Goal: Ask a question

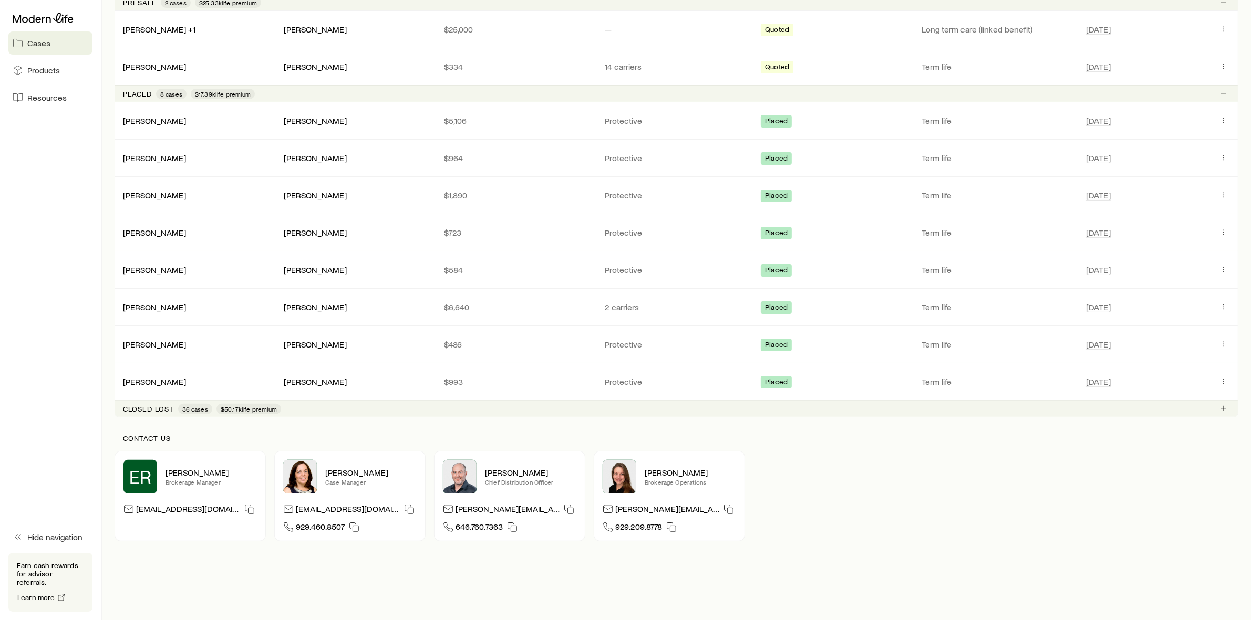
scroll to position [267, 0]
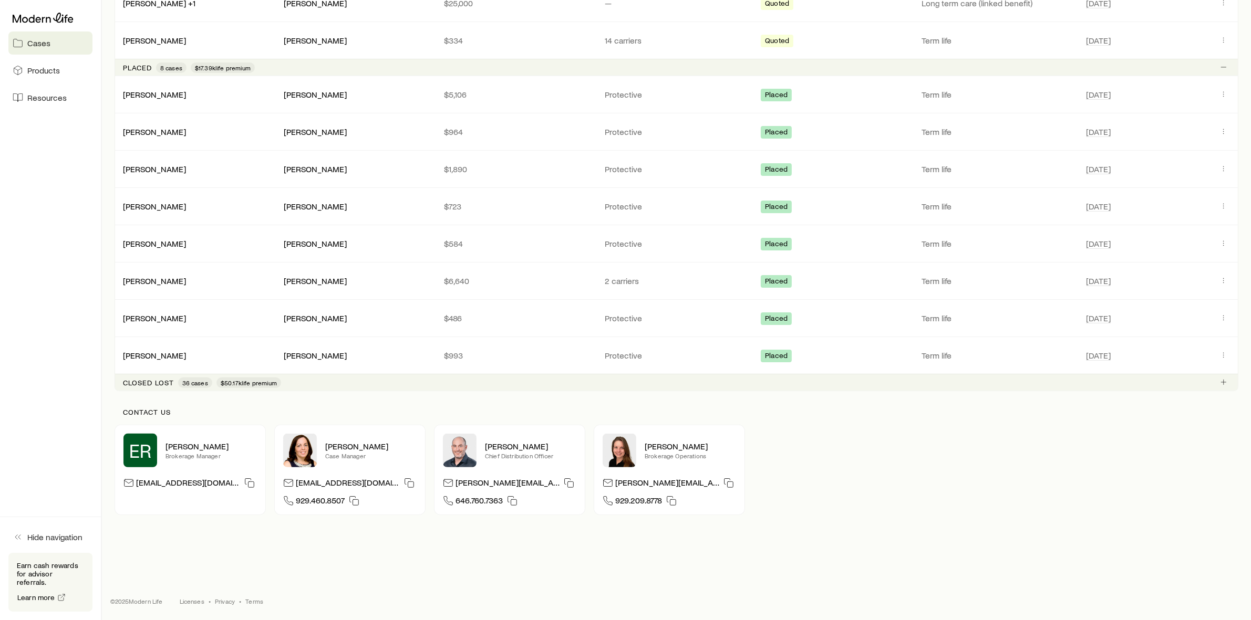
click at [193, 383] on span "36 cases" at bounding box center [195, 383] width 26 height 8
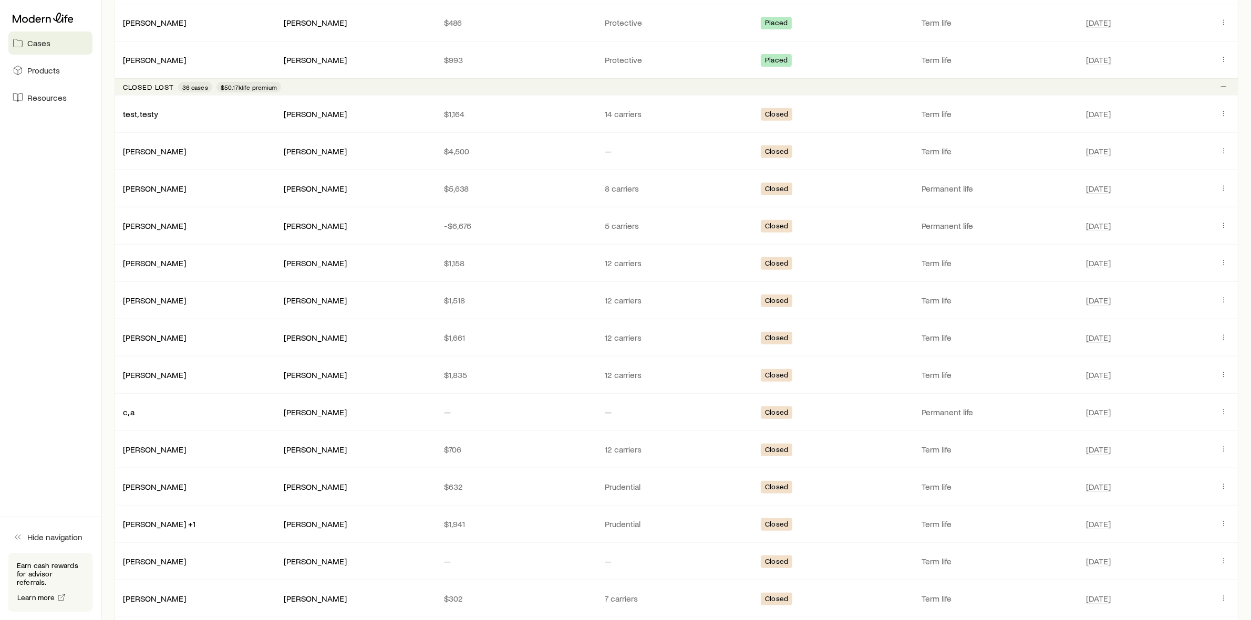
scroll to position [529, 0]
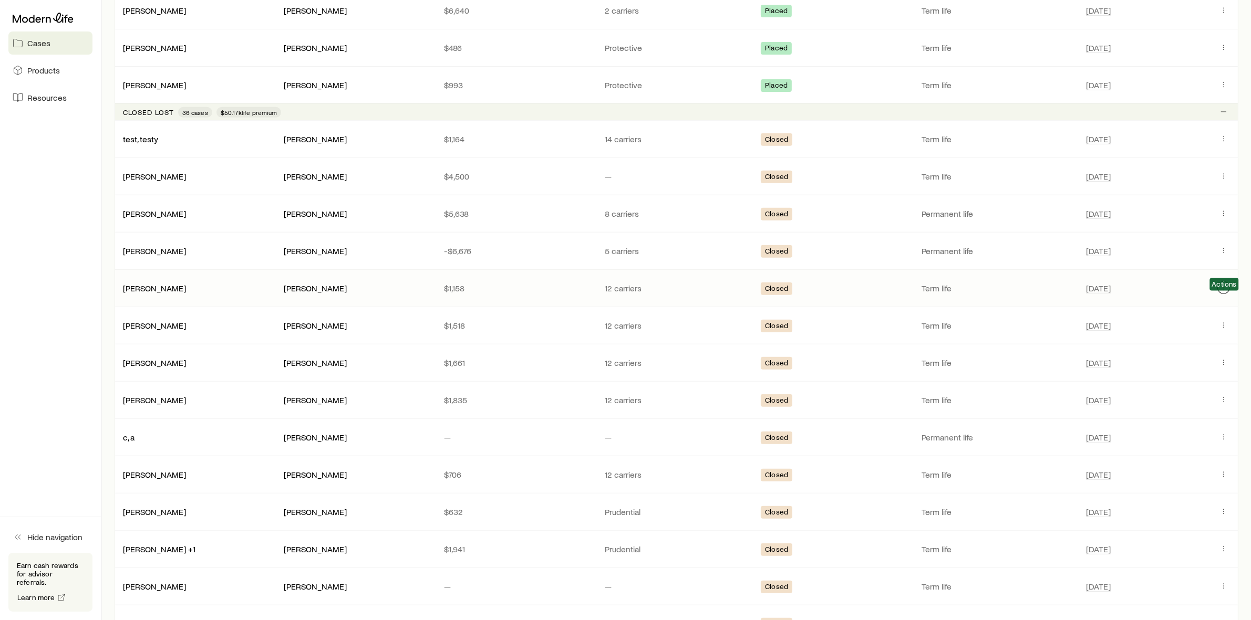
click at [1226, 292] on icon "Client cases" at bounding box center [1223, 288] width 8 height 8
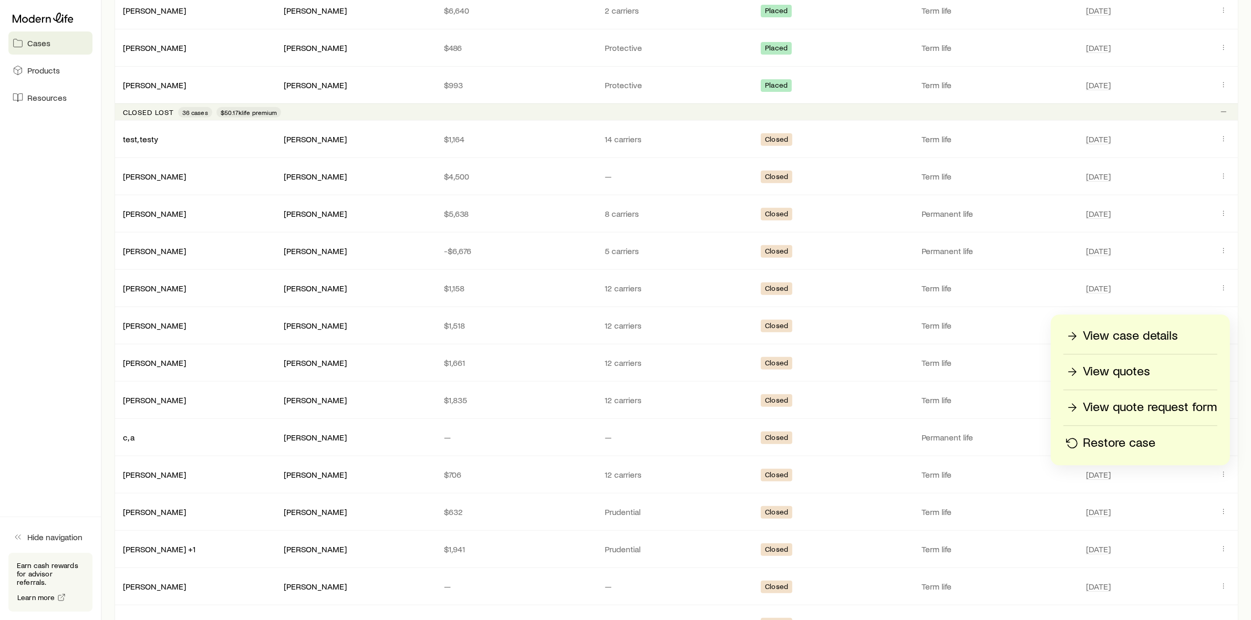
click at [1131, 442] on p "Restore case" at bounding box center [1118, 443] width 72 height 17
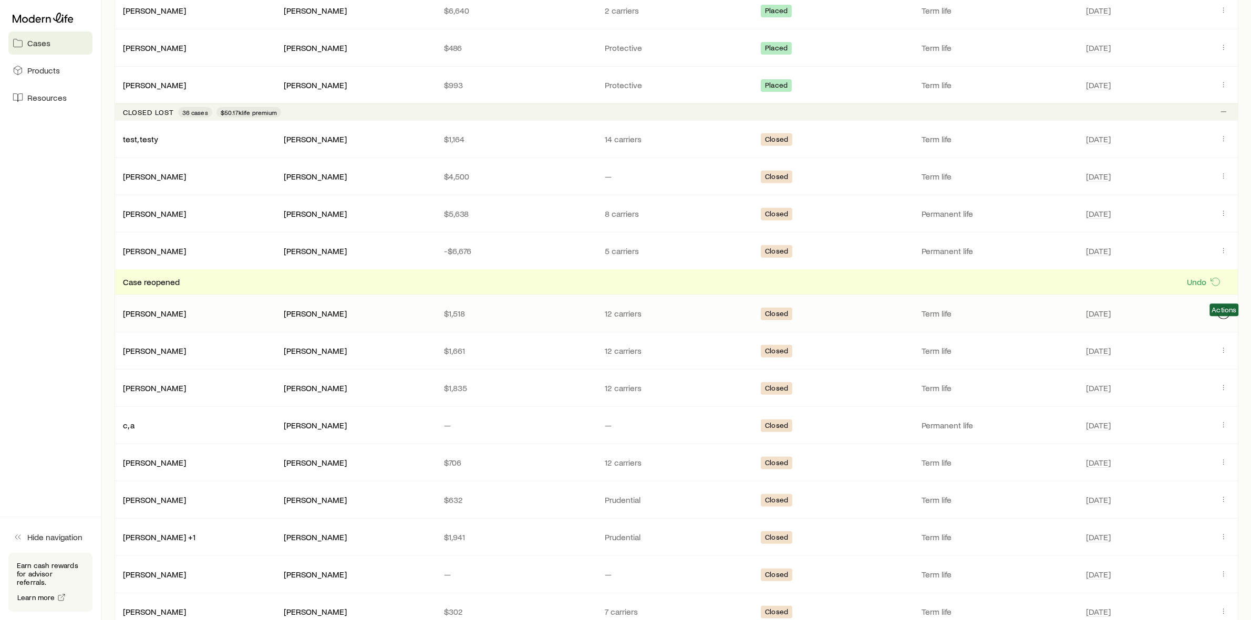
click at [1224, 317] on icon "Client cases" at bounding box center [1223, 313] width 8 height 8
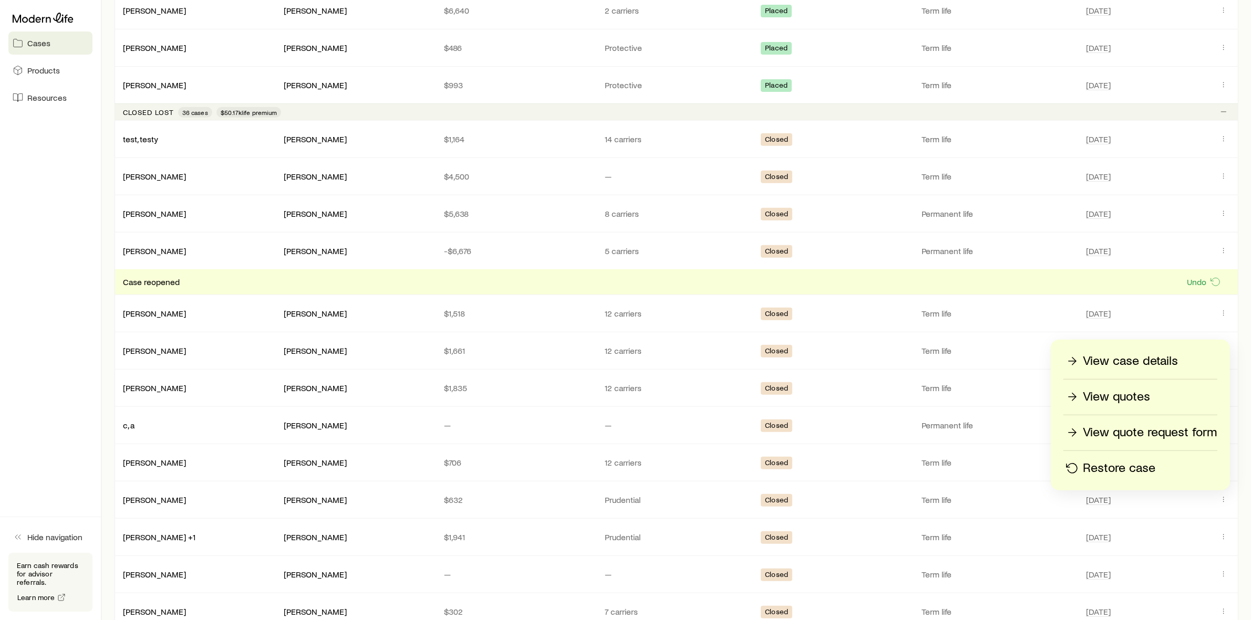
click at [1108, 469] on p "Restore case" at bounding box center [1118, 468] width 72 height 17
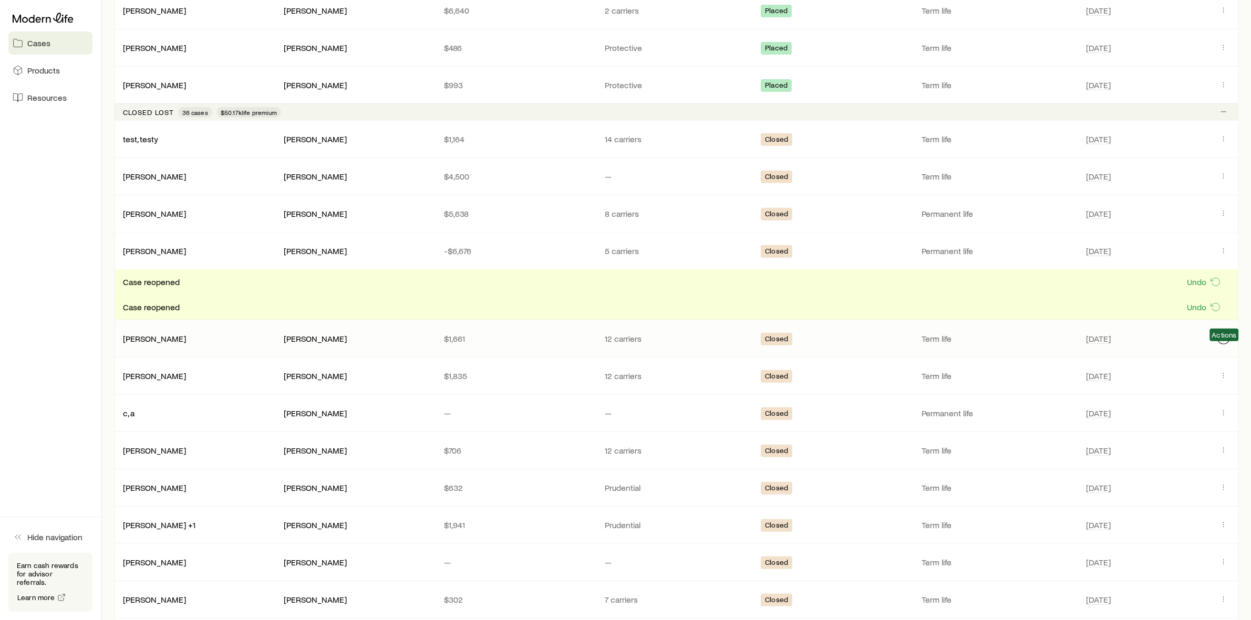
click at [1221, 342] on icon "Client cases" at bounding box center [1223, 338] width 8 height 8
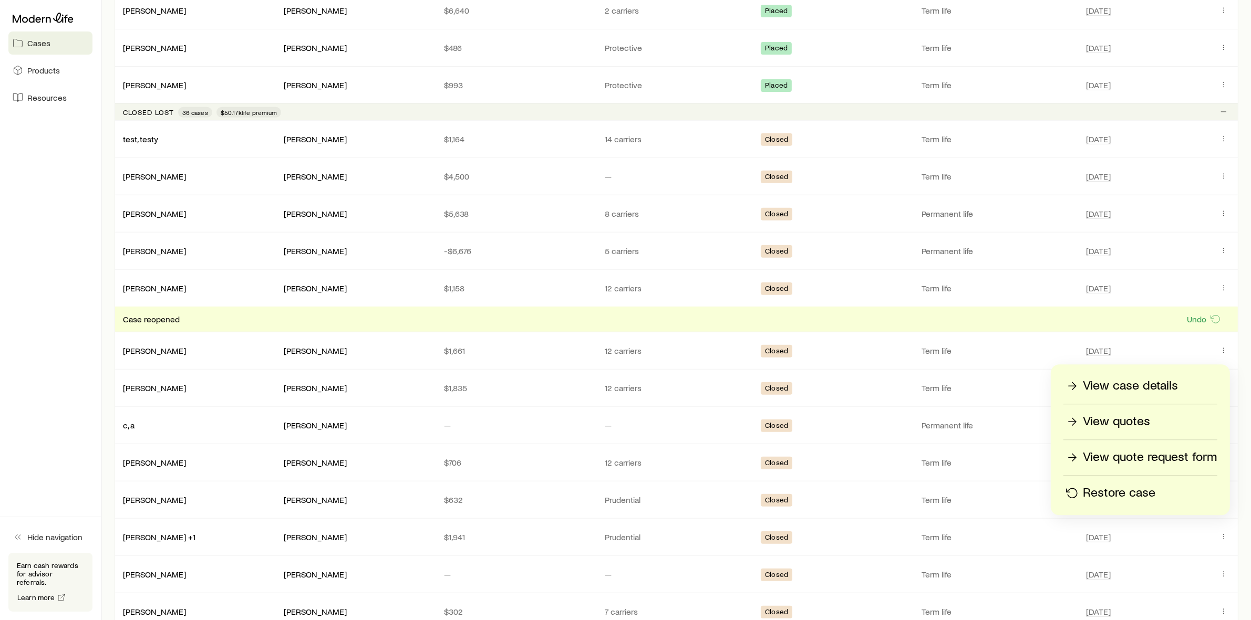
click at [1122, 492] on p "Restore case" at bounding box center [1118, 493] width 72 height 17
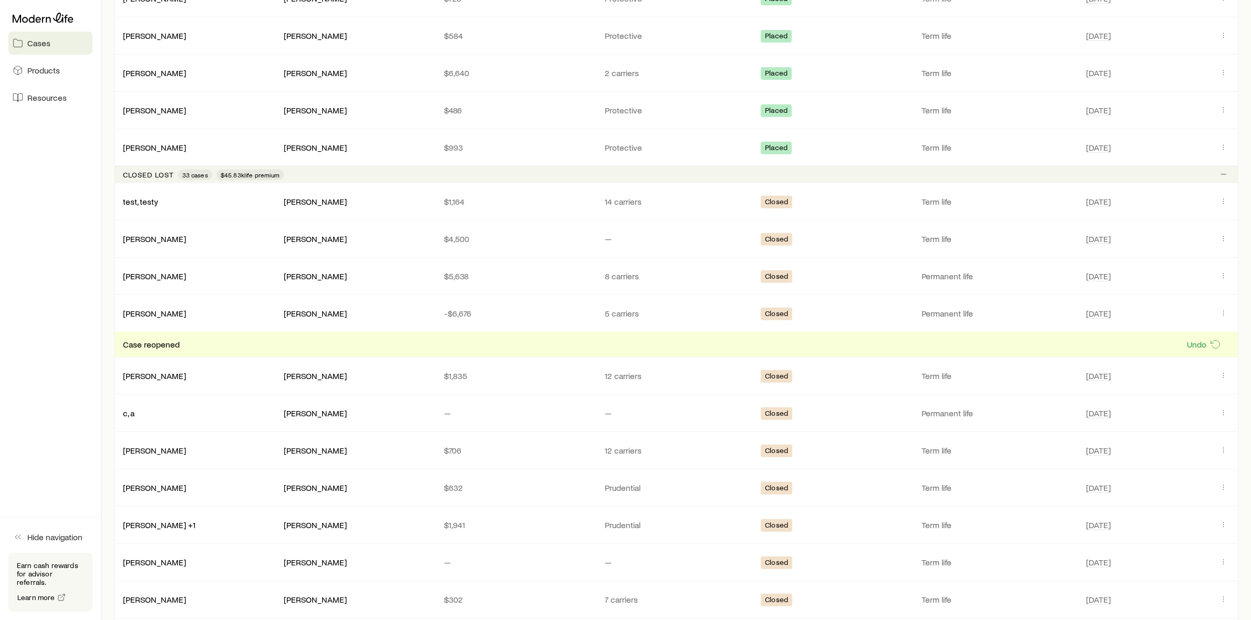
scroll to position [593, 0]
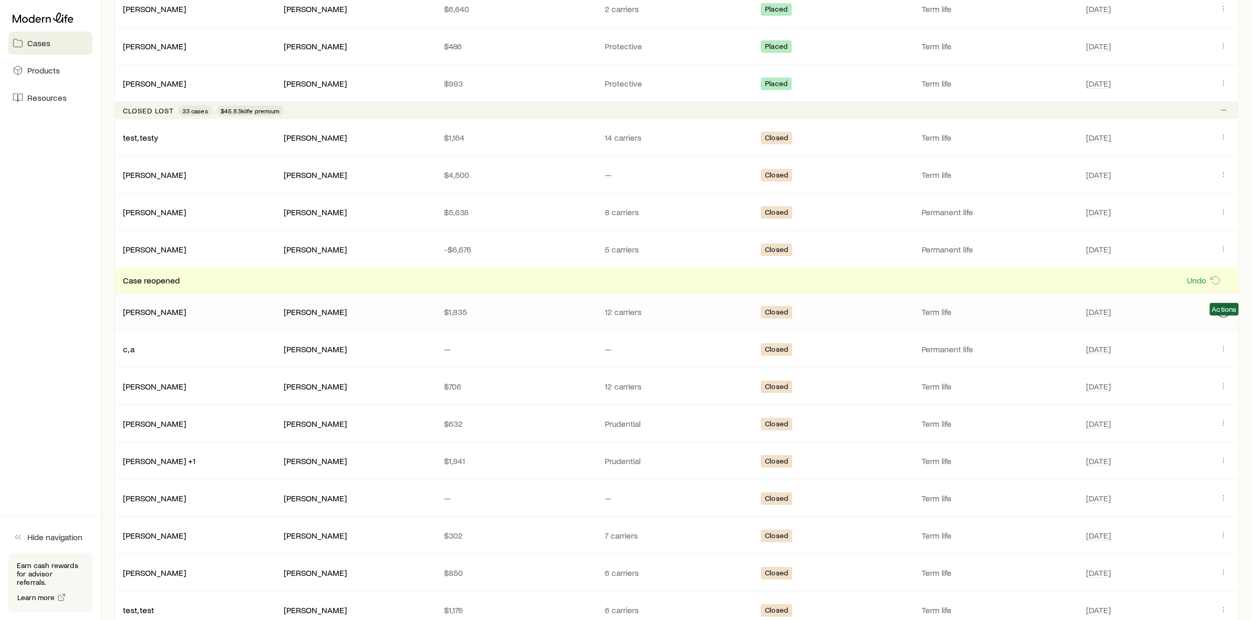
click at [1225, 318] on button "Client cases" at bounding box center [1223, 311] width 13 height 13
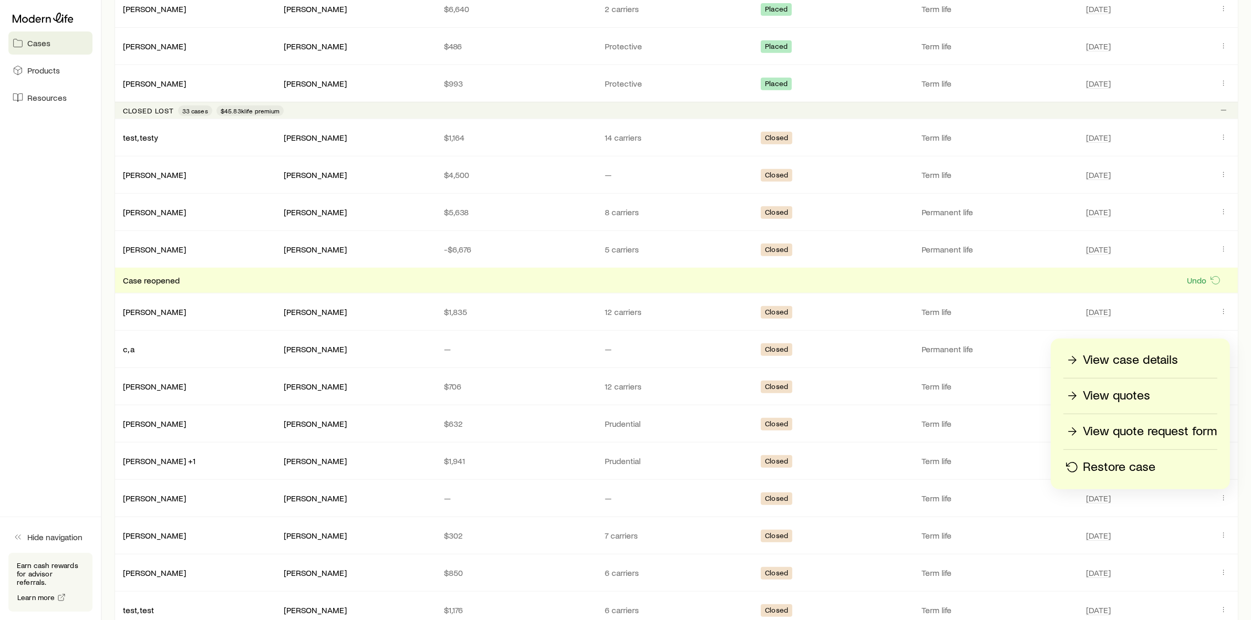
click at [1133, 466] on div "View case details View quotes View quote request form Restore case" at bounding box center [1139, 414] width 179 height 151
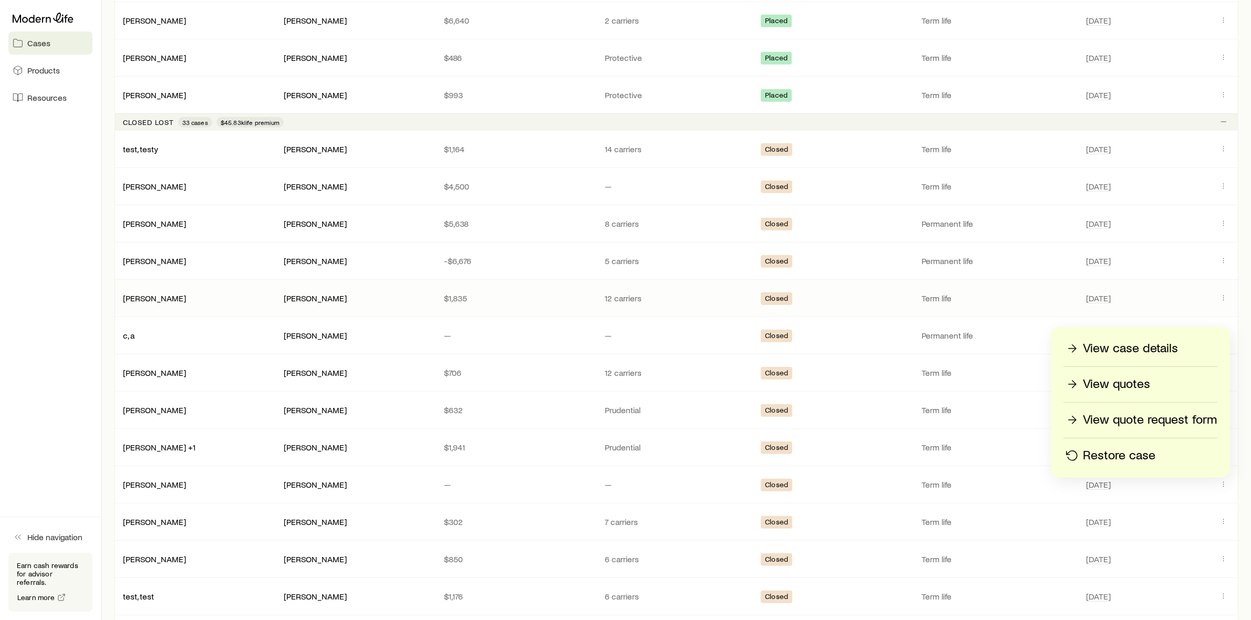
scroll to position [644, 0]
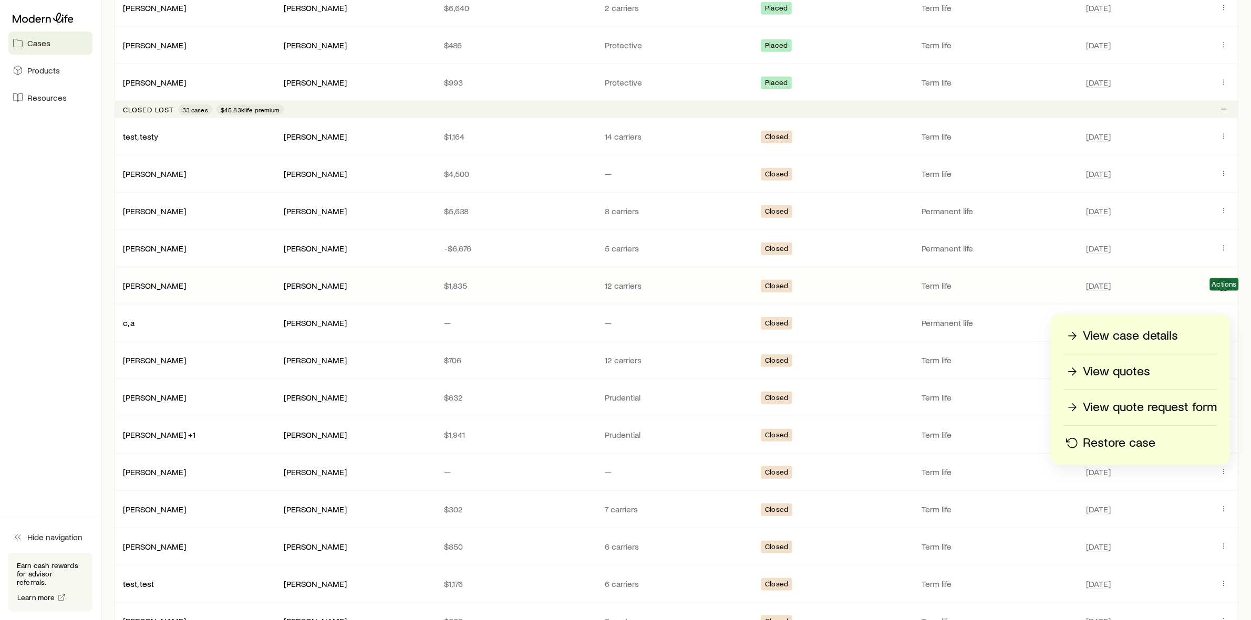
click at [1225, 289] on icon "Client cases" at bounding box center [1223, 285] width 8 height 8
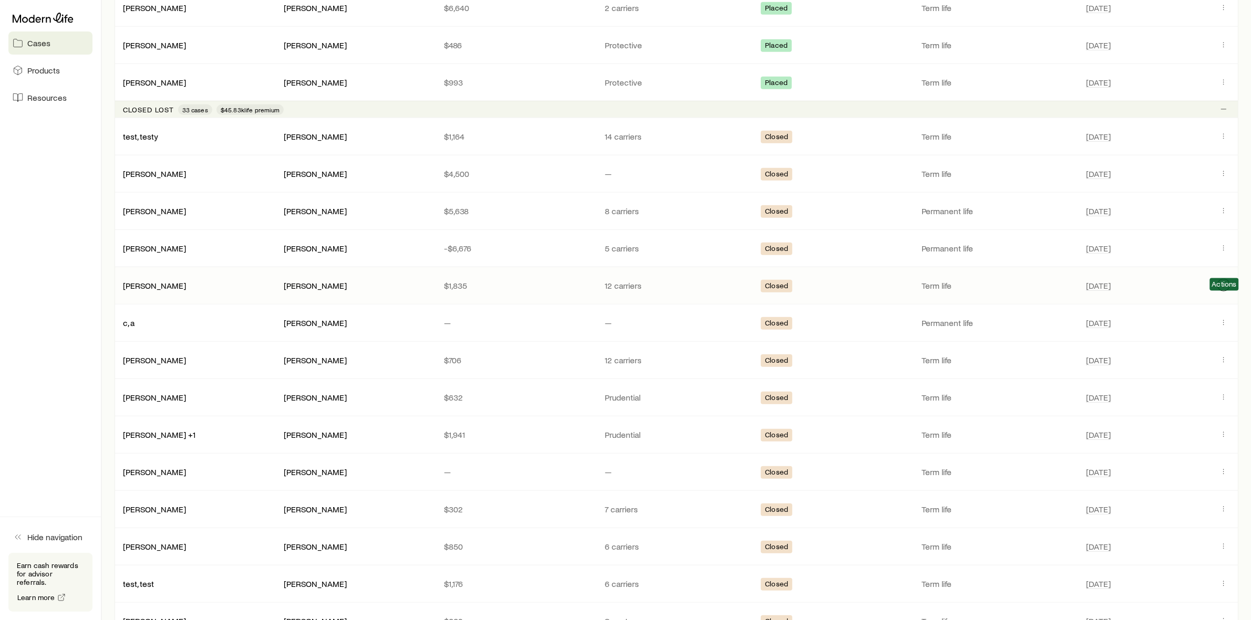
click at [1225, 289] on icon "Client cases" at bounding box center [1223, 285] width 8 height 8
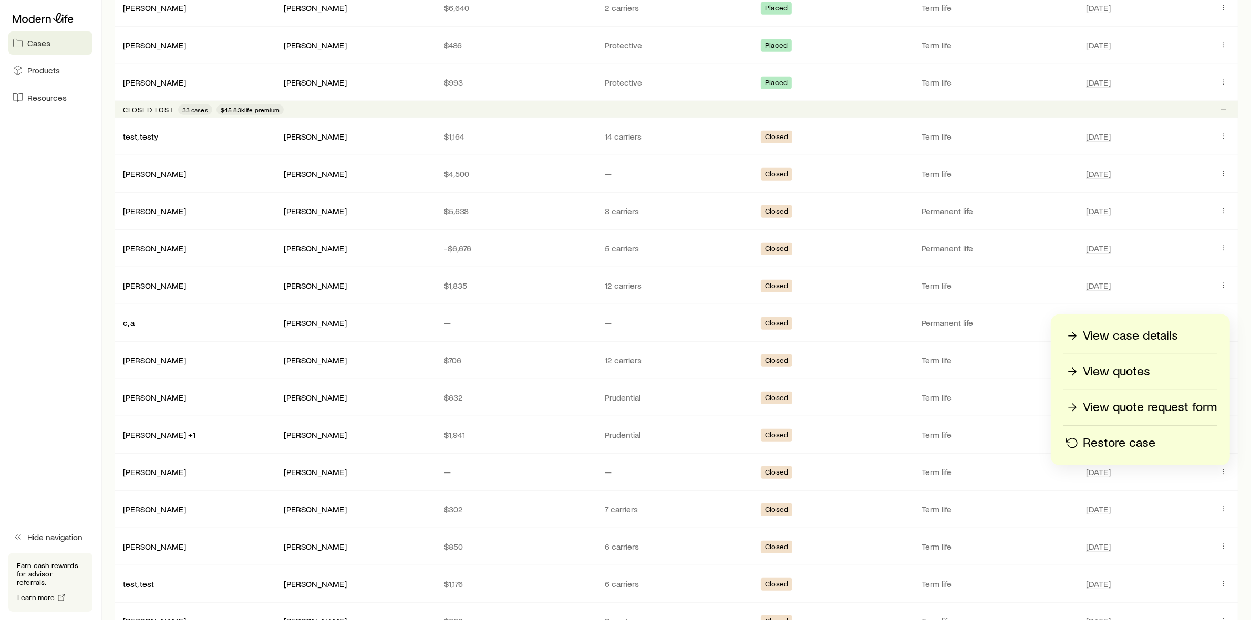
click at [1113, 445] on p "Restore case" at bounding box center [1118, 443] width 72 height 17
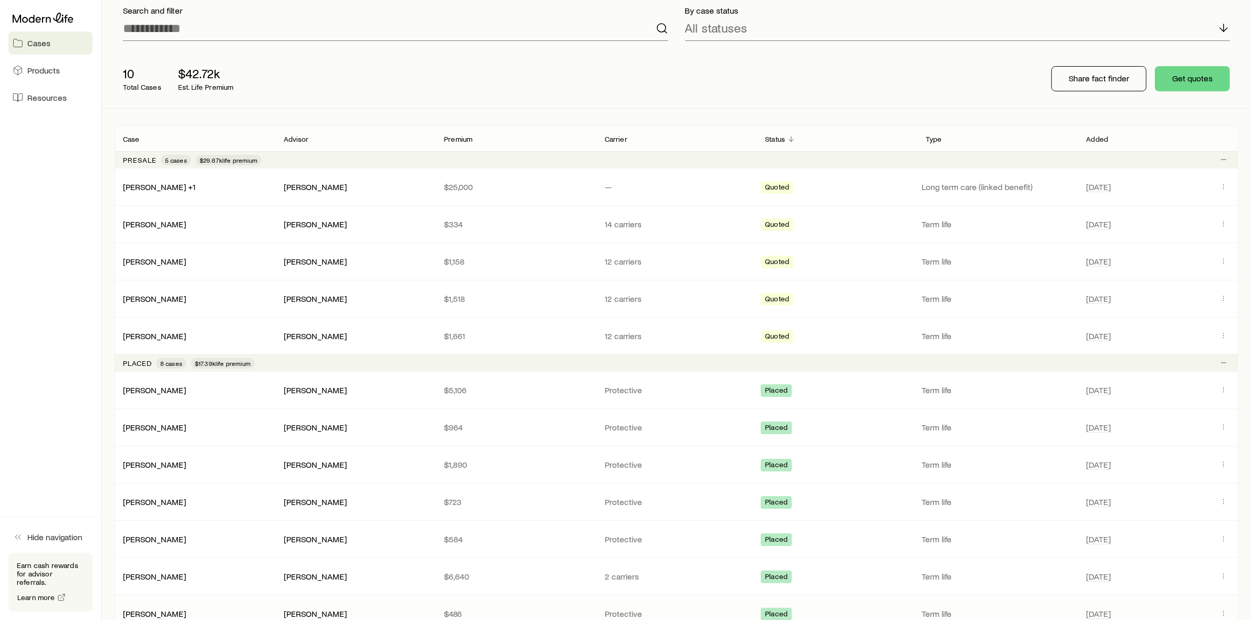
scroll to position [53, 0]
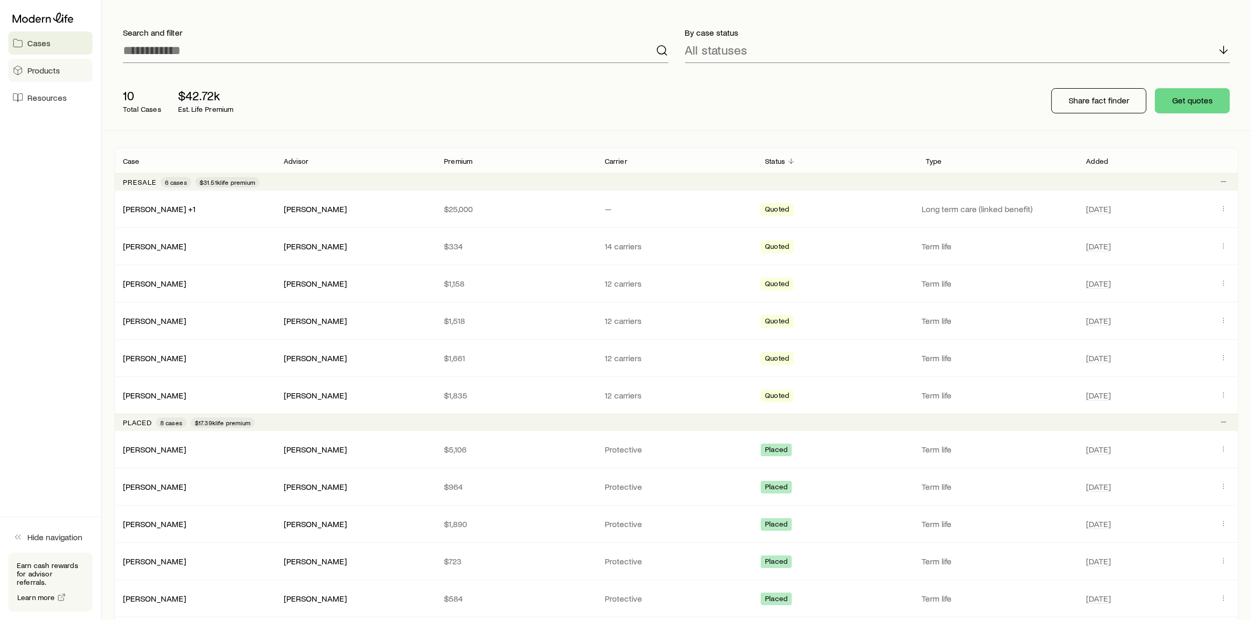
click at [40, 67] on span "Products" at bounding box center [43, 70] width 33 height 11
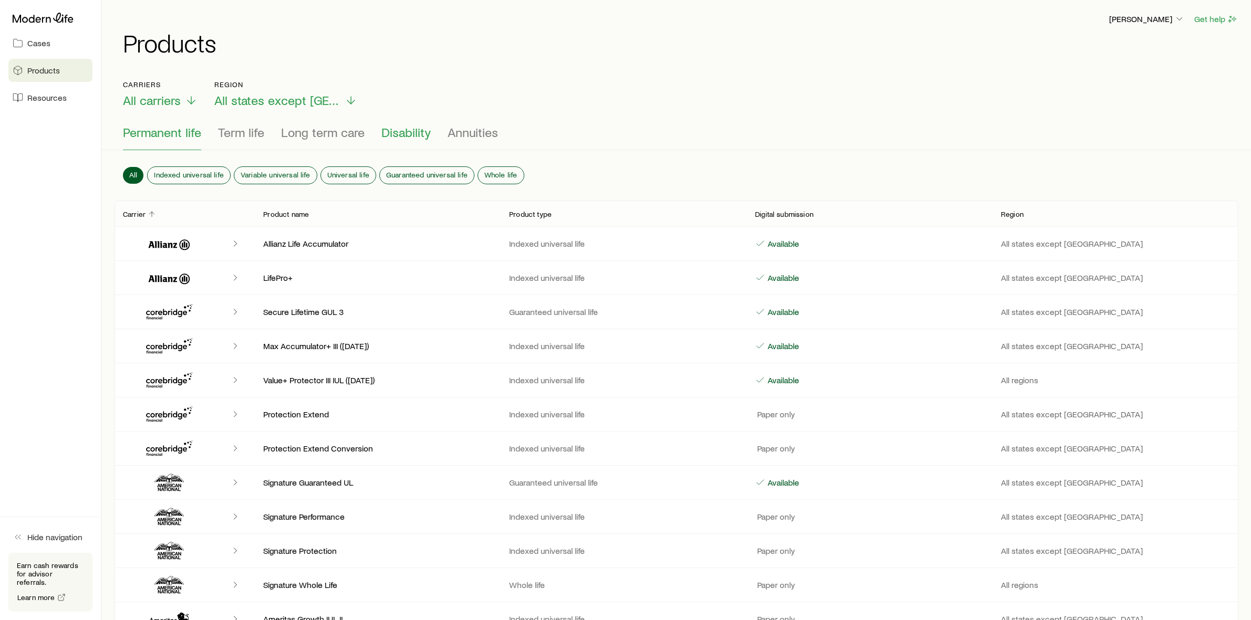
click at [406, 134] on span "Disability" at bounding box center [405, 132] width 49 height 15
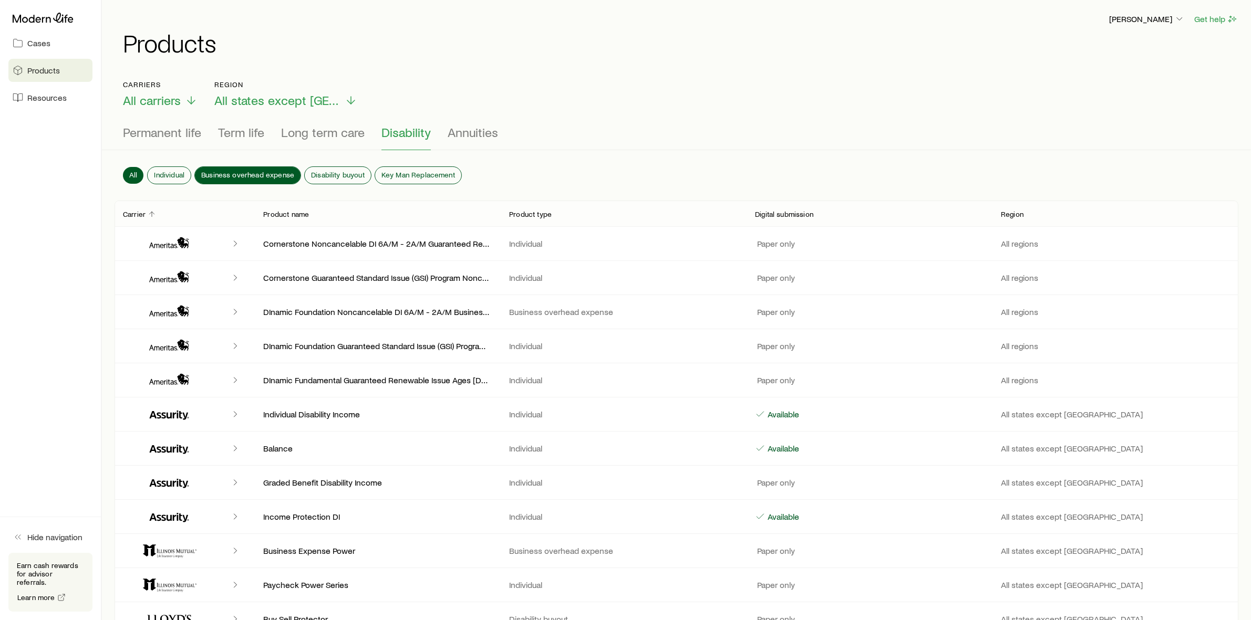
click at [227, 171] on span "Business overhead expense" at bounding box center [247, 175] width 93 height 8
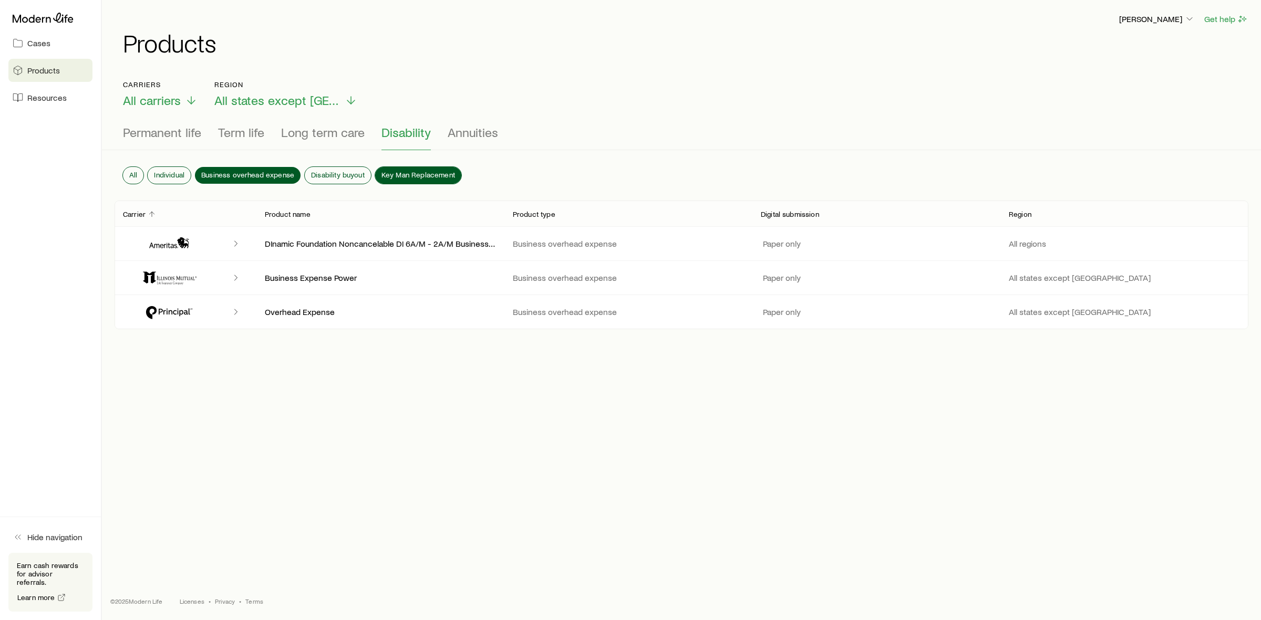
click at [418, 172] on span "Key Man Replacement" at bounding box center [418, 175] width 74 height 8
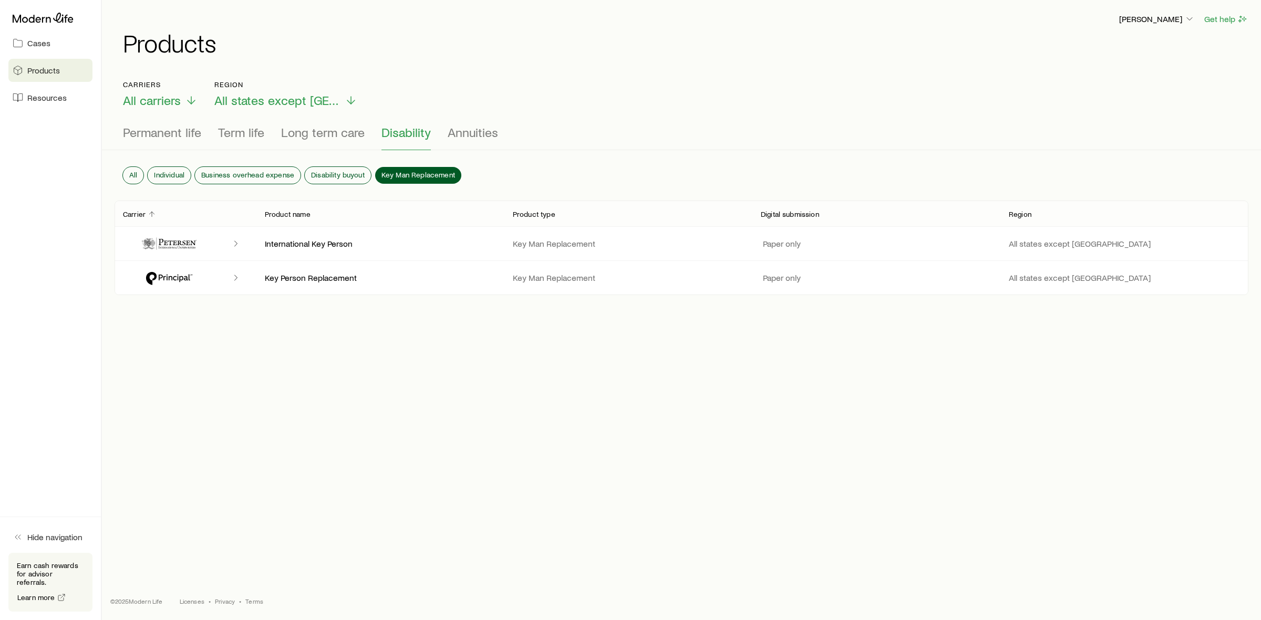
click at [239, 243] on icon "Client cases" at bounding box center [236, 243] width 11 height 11
click at [234, 277] on icon "Client cases" at bounding box center [236, 278] width 11 height 11
click at [335, 171] on span "Disability buyout" at bounding box center [338, 175] width 54 height 8
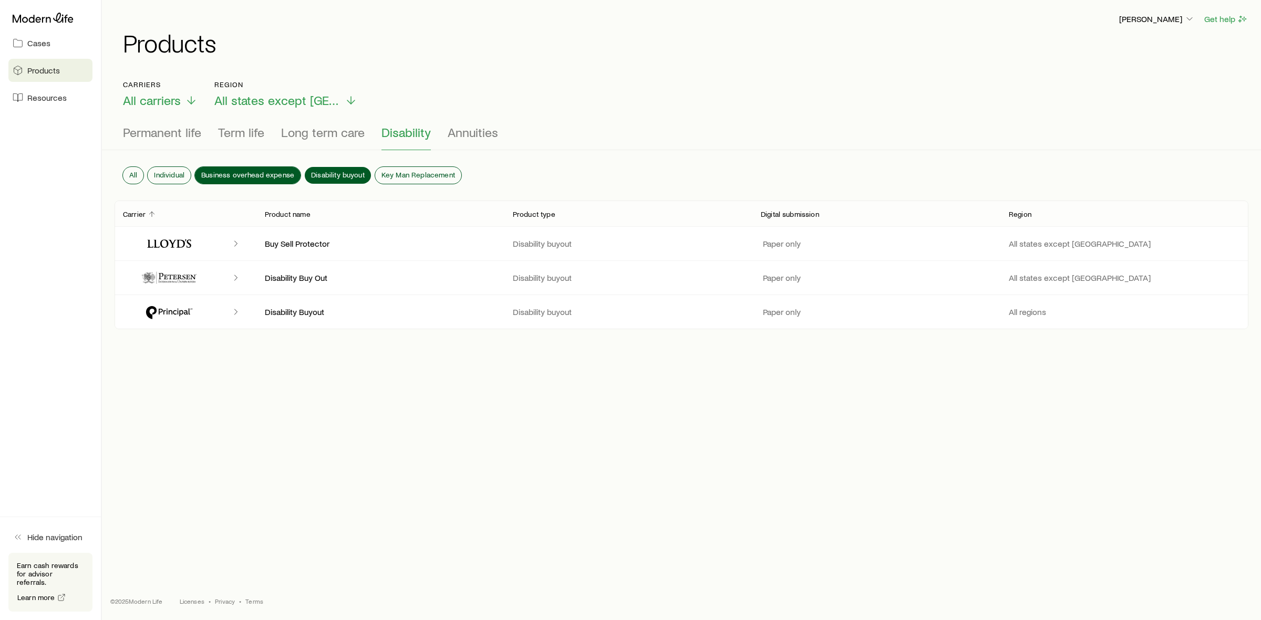
click at [245, 171] on span "Business overhead expense" at bounding box center [247, 175] width 93 height 8
click at [324, 171] on span "Disability buyout" at bounding box center [338, 175] width 54 height 8
click at [336, 171] on span "Disability buyout" at bounding box center [338, 175] width 54 height 8
click at [234, 244] on icon "Client cases" at bounding box center [236, 243] width 11 height 11
click at [340, 171] on span "Disability buyout" at bounding box center [338, 175] width 54 height 8
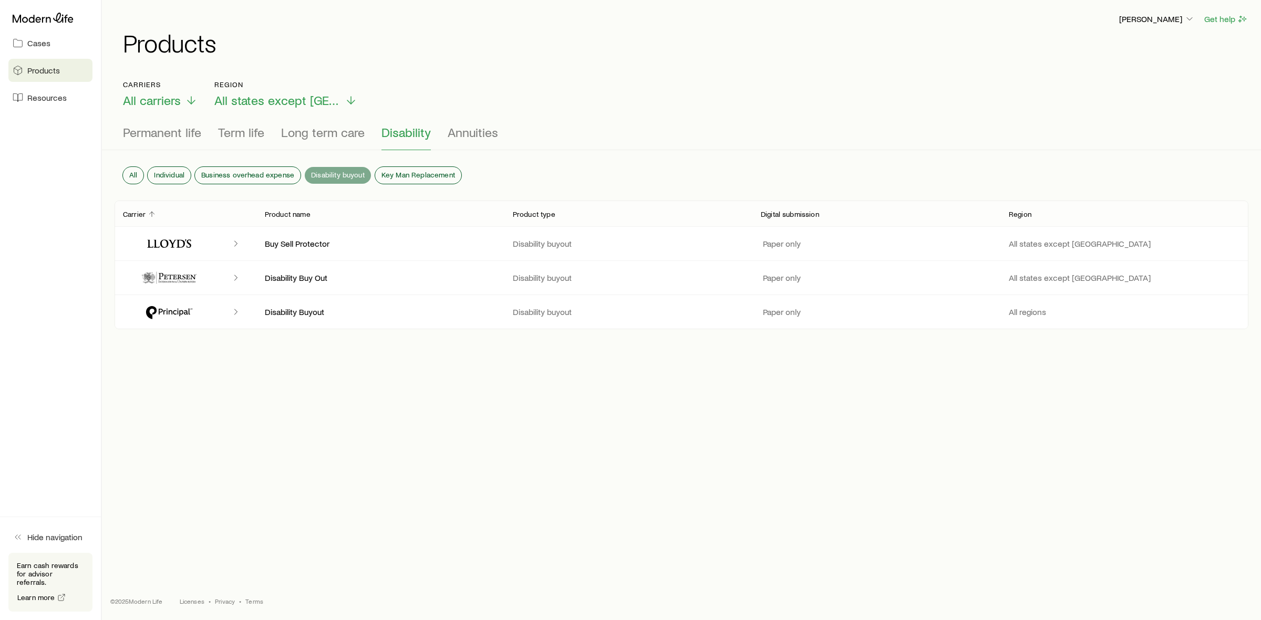
click at [336, 171] on span "Disability buyout" at bounding box center [338, 175] width 54 height 8
click at [53, 98] on span "Resources" at bounding box center [46, 97] width 39 height 11
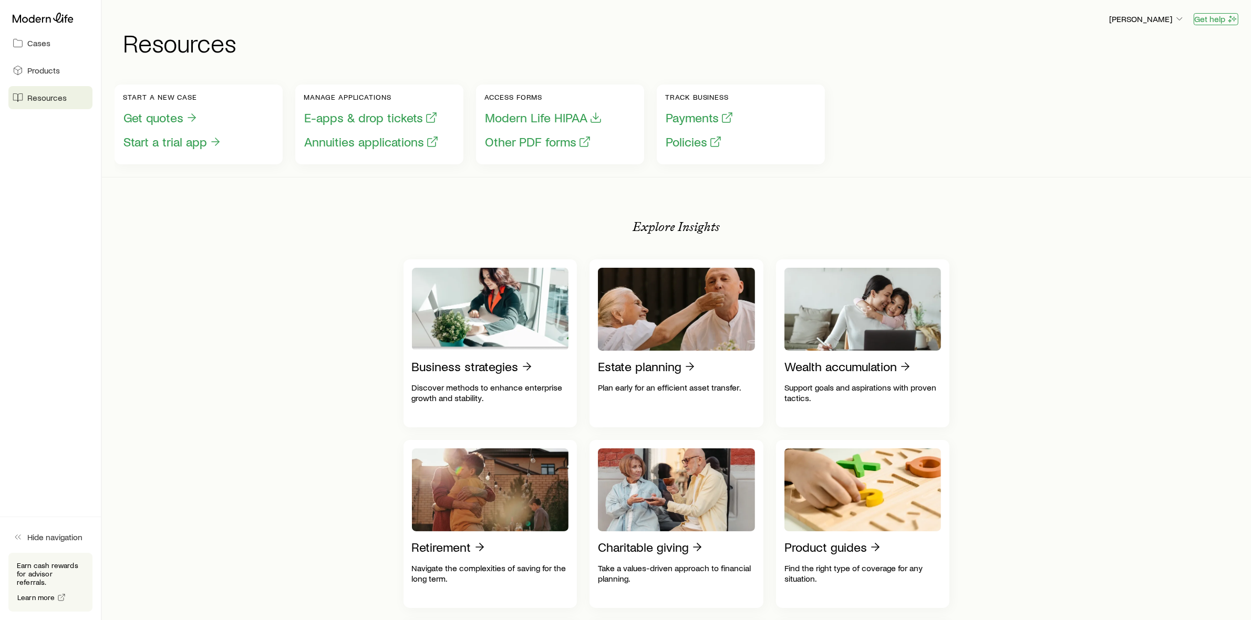
click at [1216, 19] on button "Get help" at bounding box center [1215, 19] width 45 height 12
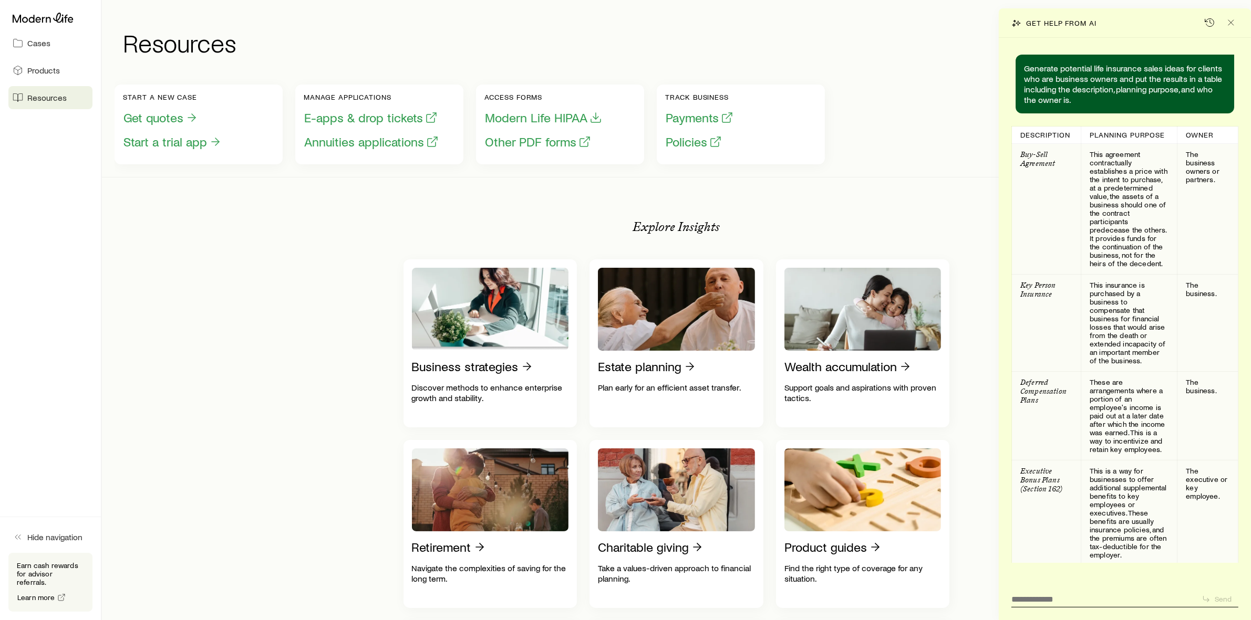
scroll to position [199, 0]
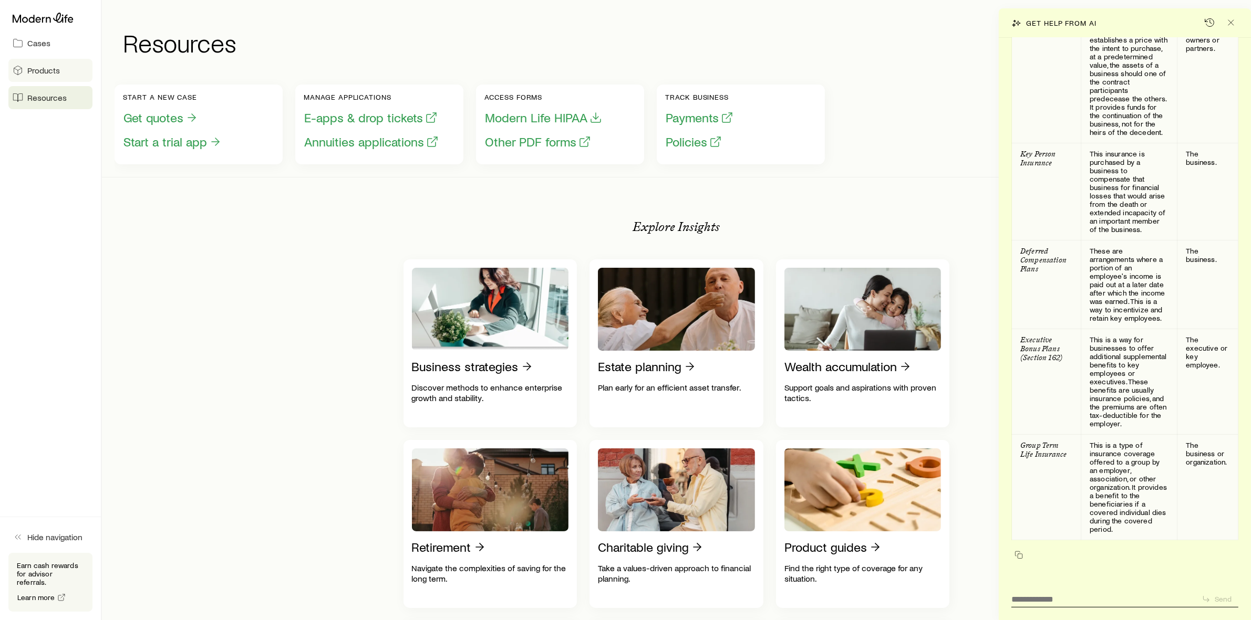
click at [37, 74] on span "Products" at bounding box center [43, 70] width 33 height 11
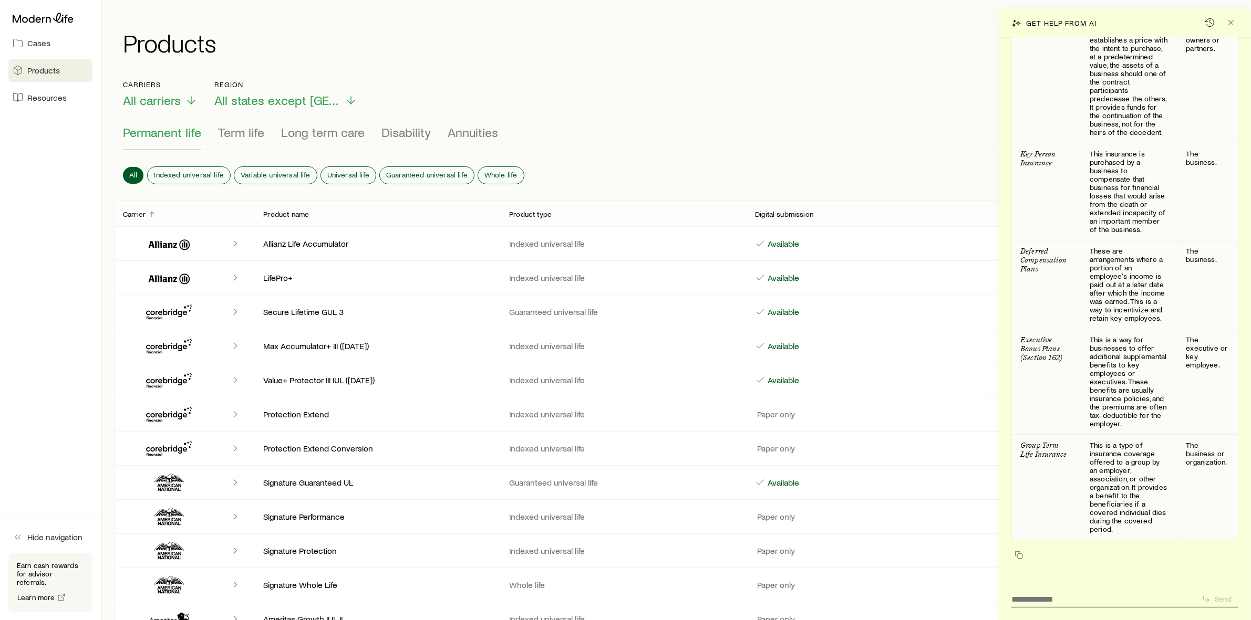
click at [411, 124] on div "Carriers All carriers Region All states except [GEOGRAPHIC_DATA] Permanent life…" at bounding box center [676, 115] width 1149 height 70
click at [409, 130] on span "Disability" at bounding box center [405, 132] width 49 height 15
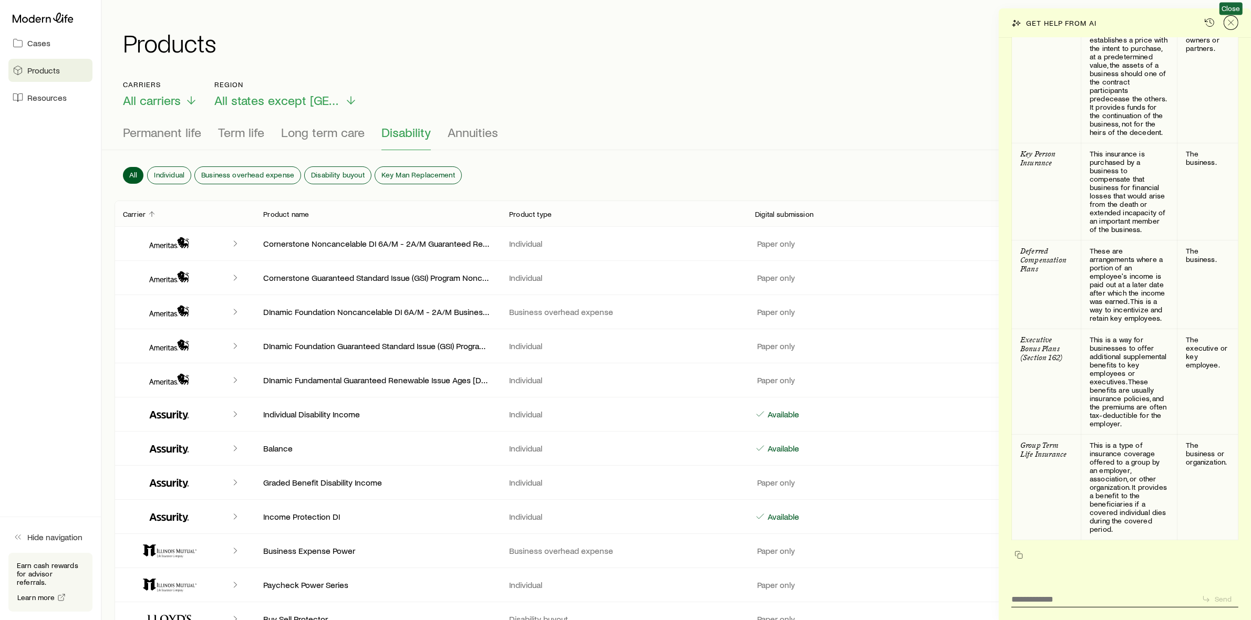
click at [1226, 23] on icon "Close" at bounding box center [1230, 22] width 11 height 11
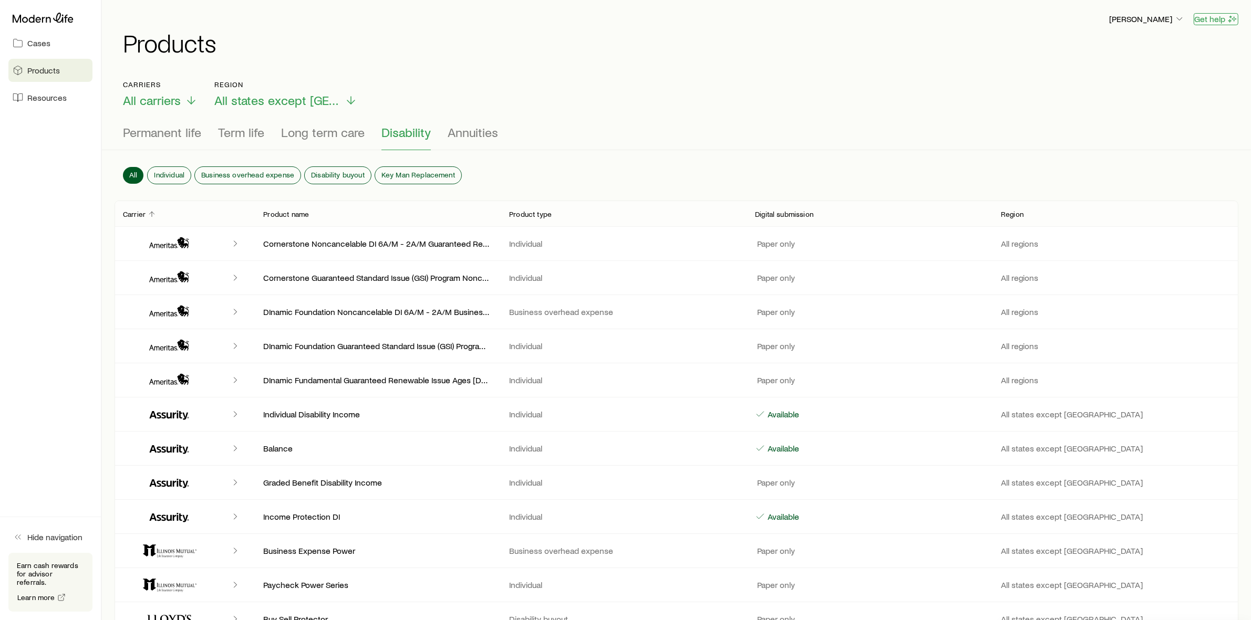
click at [1211, 20] on button "Get help" at bounding box center [1215, 19] width 45 height 12
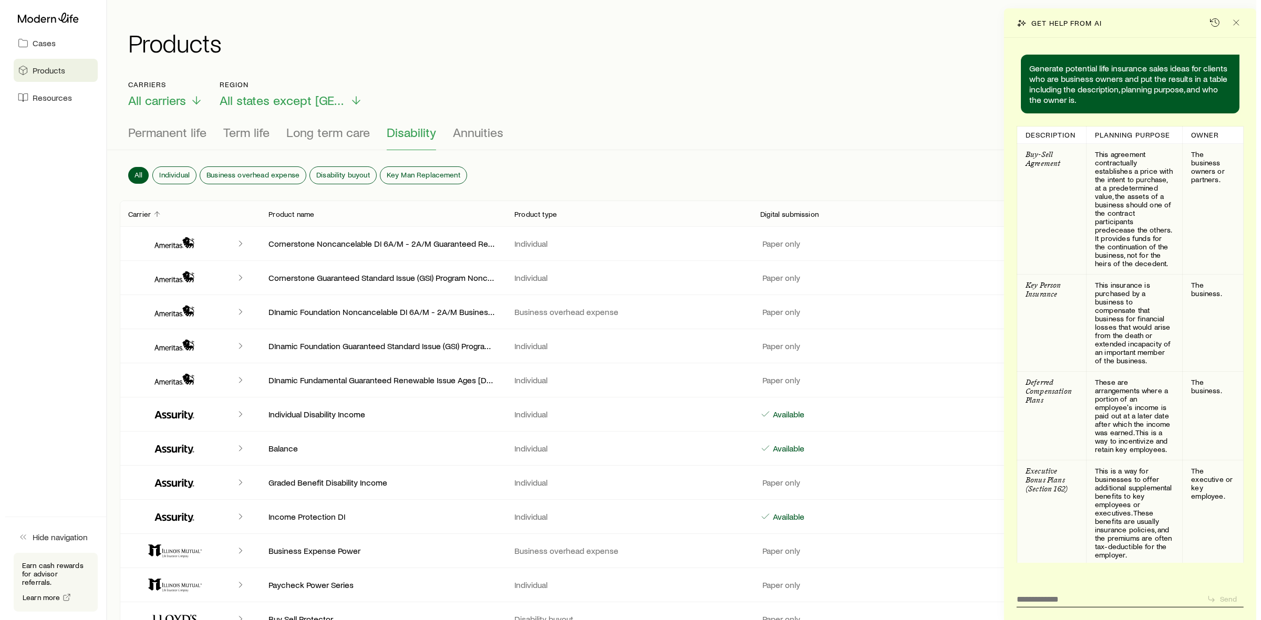
scroll to position [199, 0]
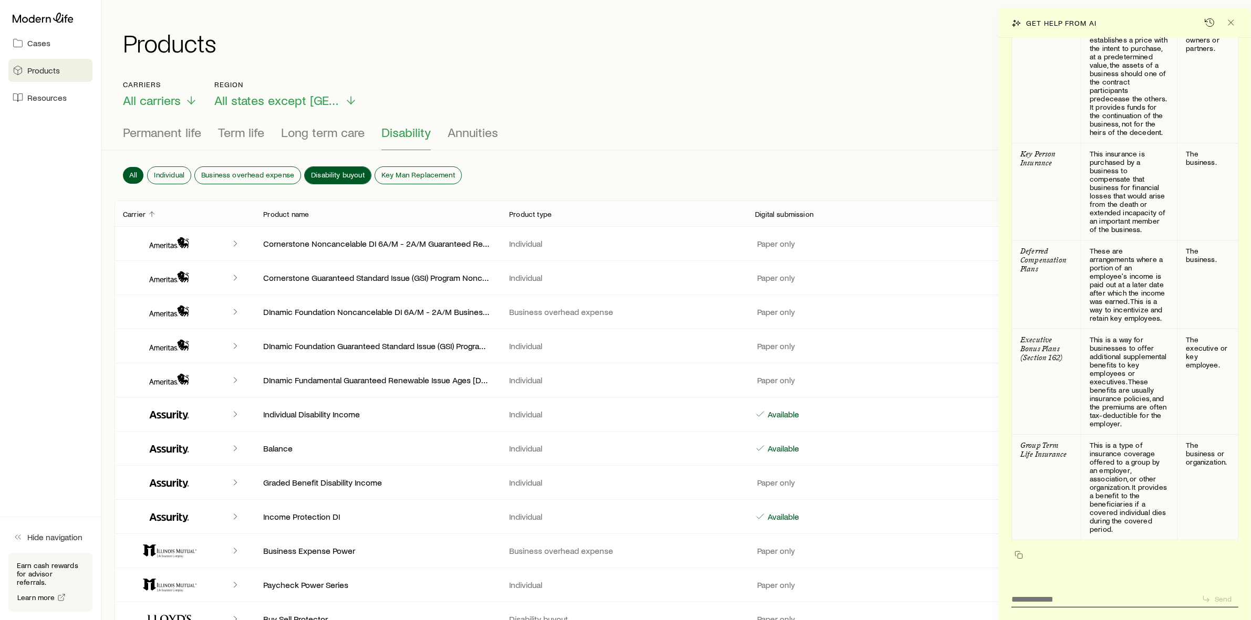
click at [329, 173] on span "Disability buyout" at bounding box center [338, 175] width 54 height 8
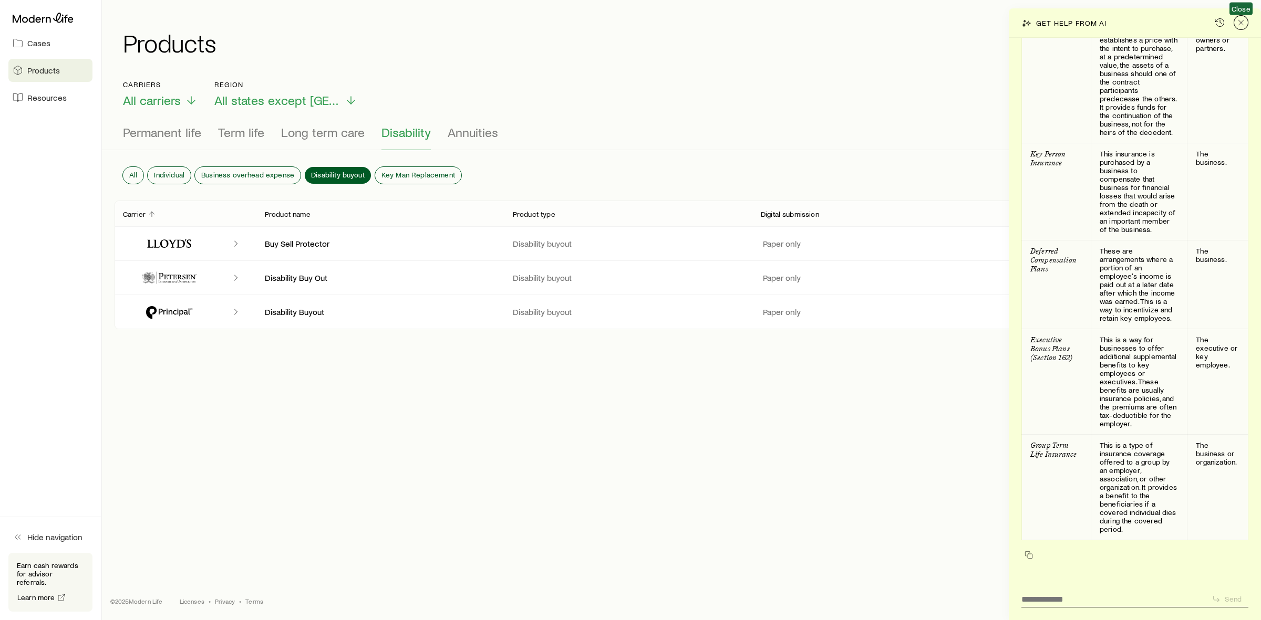
click at [1244, 18] on icon "Close" at bounding box center [1240, 22] width 11 height 11
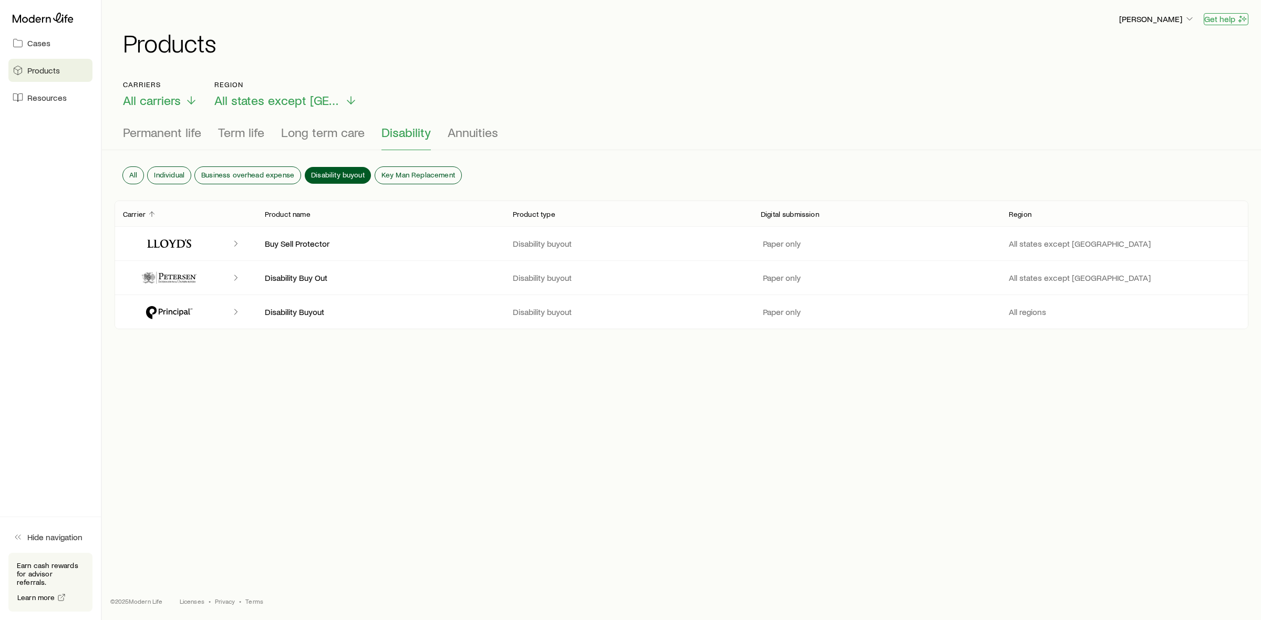
click at [1216, 17] on button "Get help" at bounding box center [1225, 19] width 45 height 12
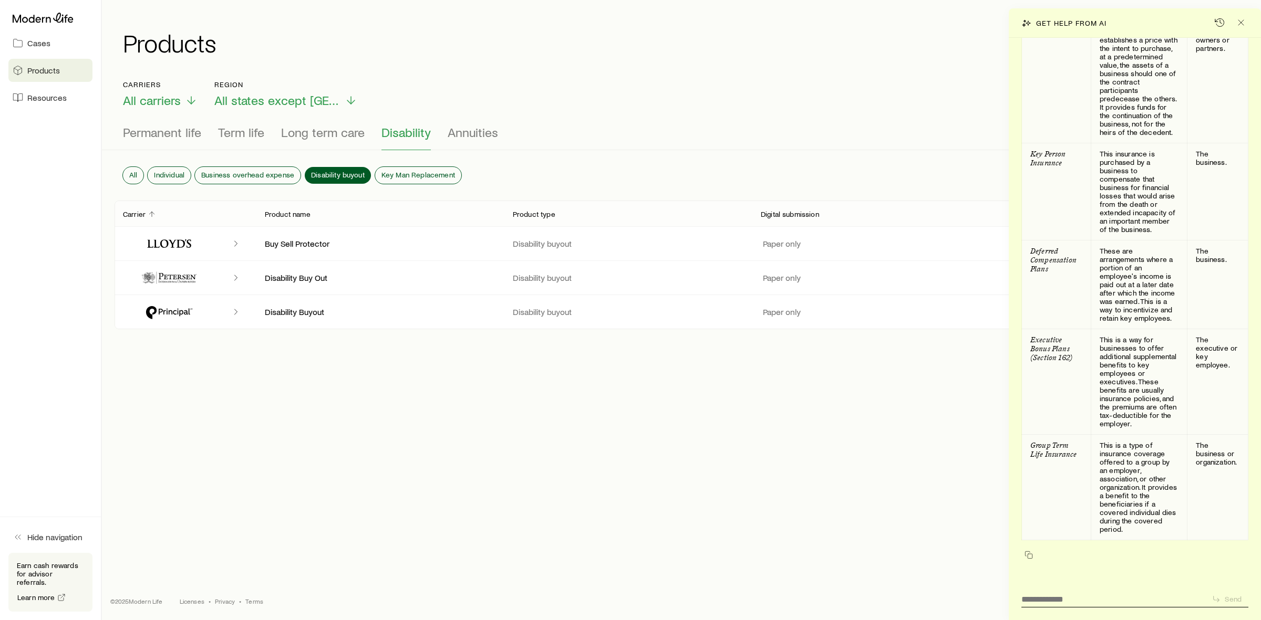
scroll to position [198, 0]
click at [1044, 599] on textarea at bounding box center [1112, 596] width 182 height 16
type textarea "**********"
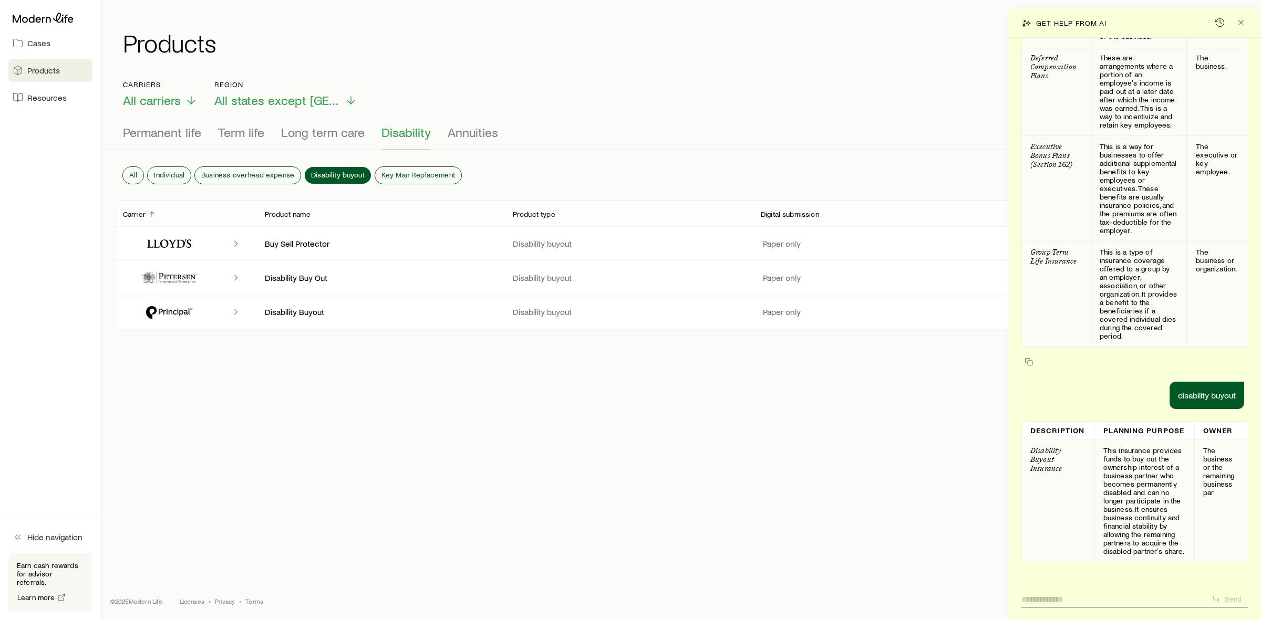
scroll to position [439, 0]
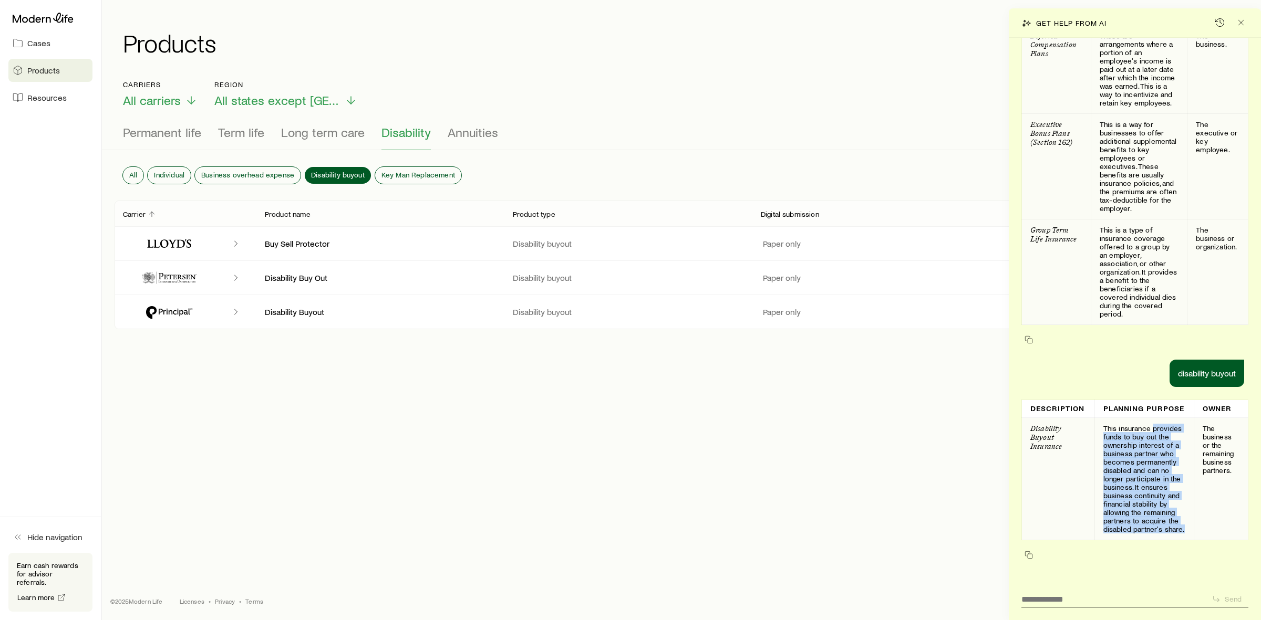
drag, startPoint x: 1102, startPoint y: 421, endPoint x: 1166, endPoint y: 528, distance: 125.3
click at [1166, 528] on p "This insurance provides funds to buy out the ownership interest of a business p…" at bounding box center [1144, 478] width 82 height 109
copy p "provides funds to buy out the ownership interest of a business partner who beco…"
click at [1059, 593] on textarea at bounding box center [1112, 596] width 182 height 16
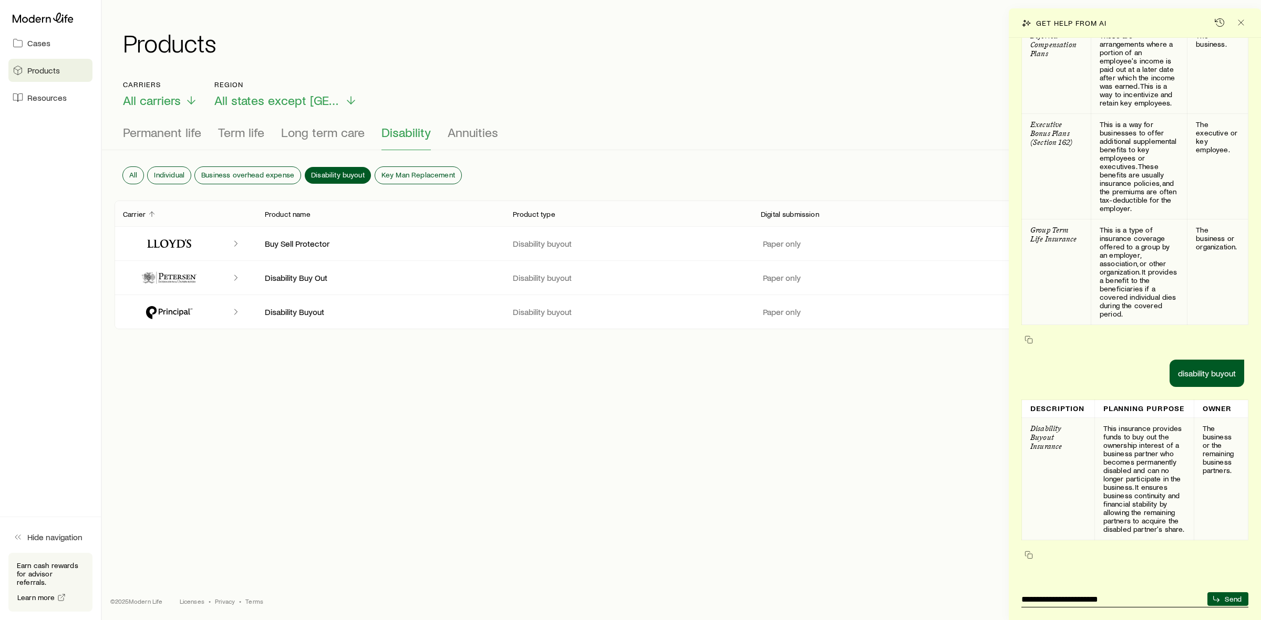
type textarea "**********"
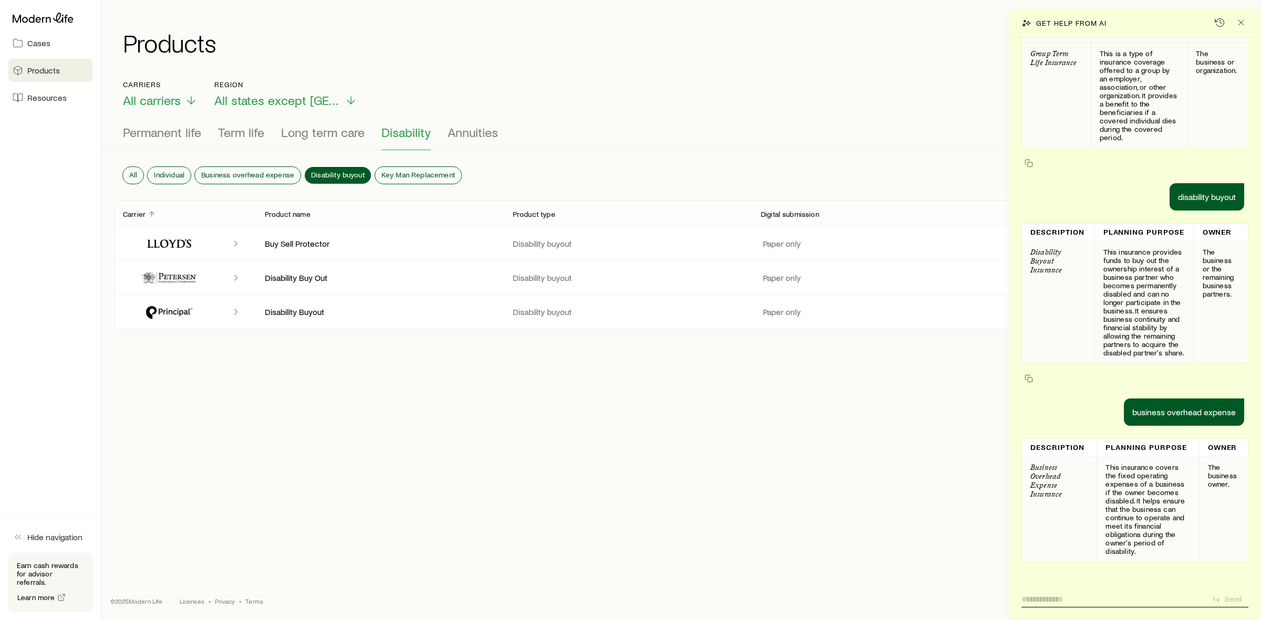
scroll to position [645, 0]
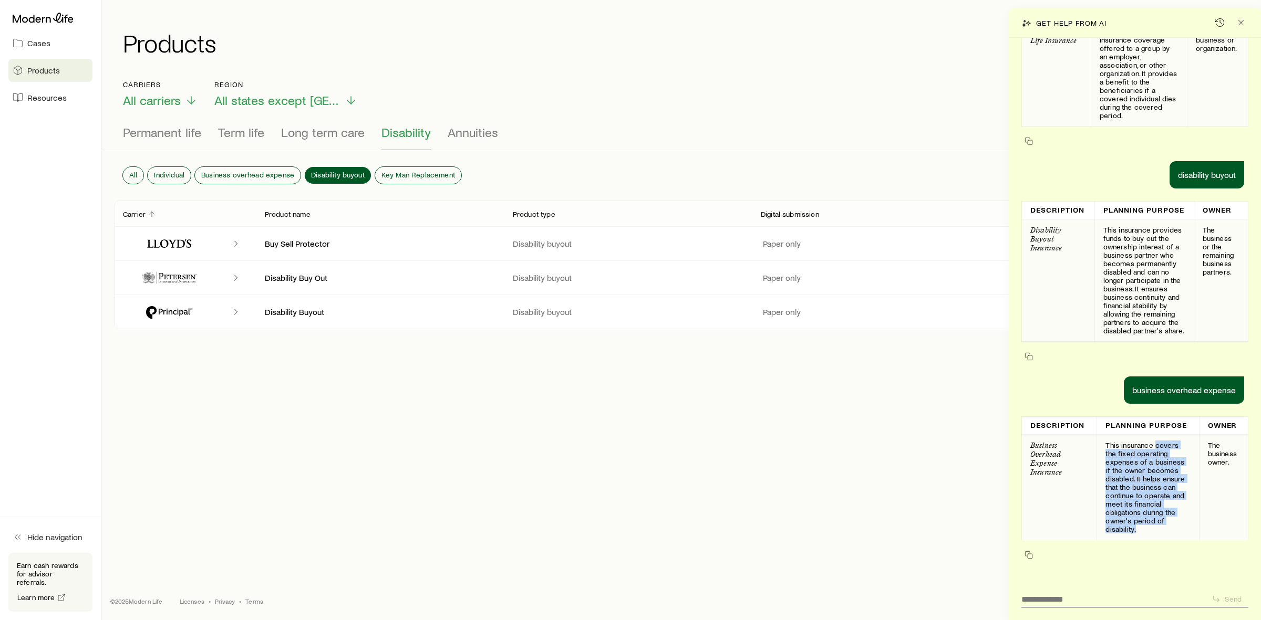
drag, startPoint x: 1153, startPoint y: 444, endPoint x: 1168, endPoint y: 528, distance: 85.3
click at [1168, 528] on p "This insurance covers the fixed operating expenses of a business if the owner b…" at bounding box center [1147, 487] width 85 height 92
copy p "covers the fixed operating expenses of a business if the owner becomes disabled…"
click at [1047, 597] on textarea at bounding box center [1112, 596] width 182 height 16
type textarea "**********"
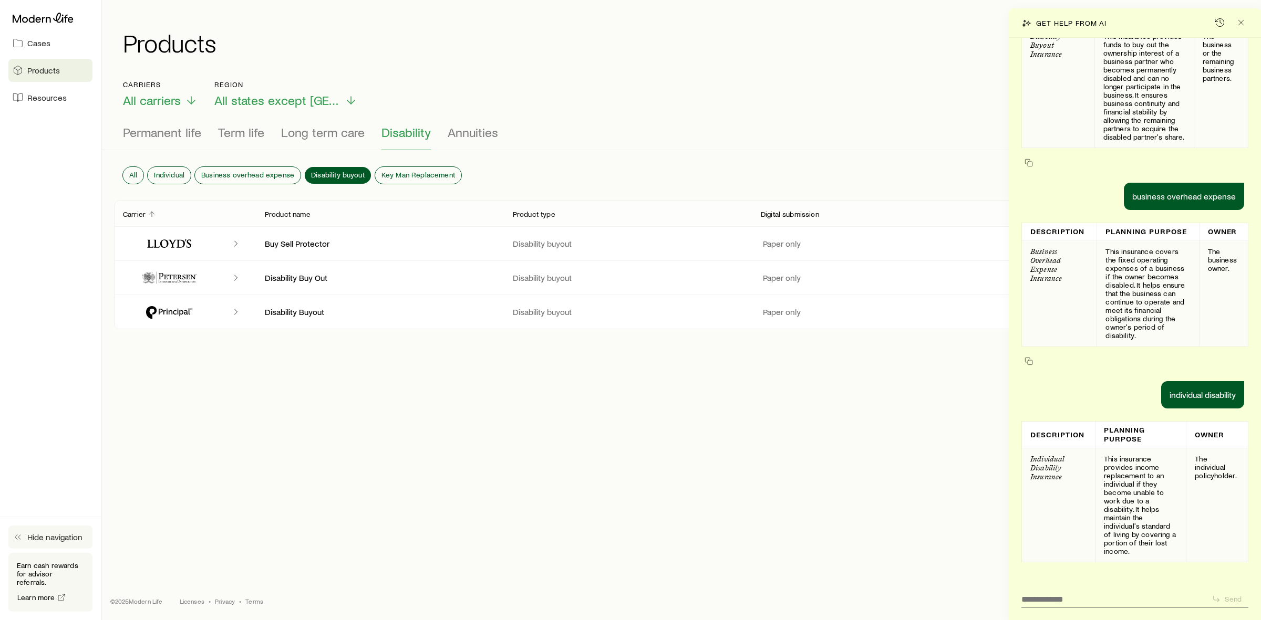
scroll to position [860, 0]
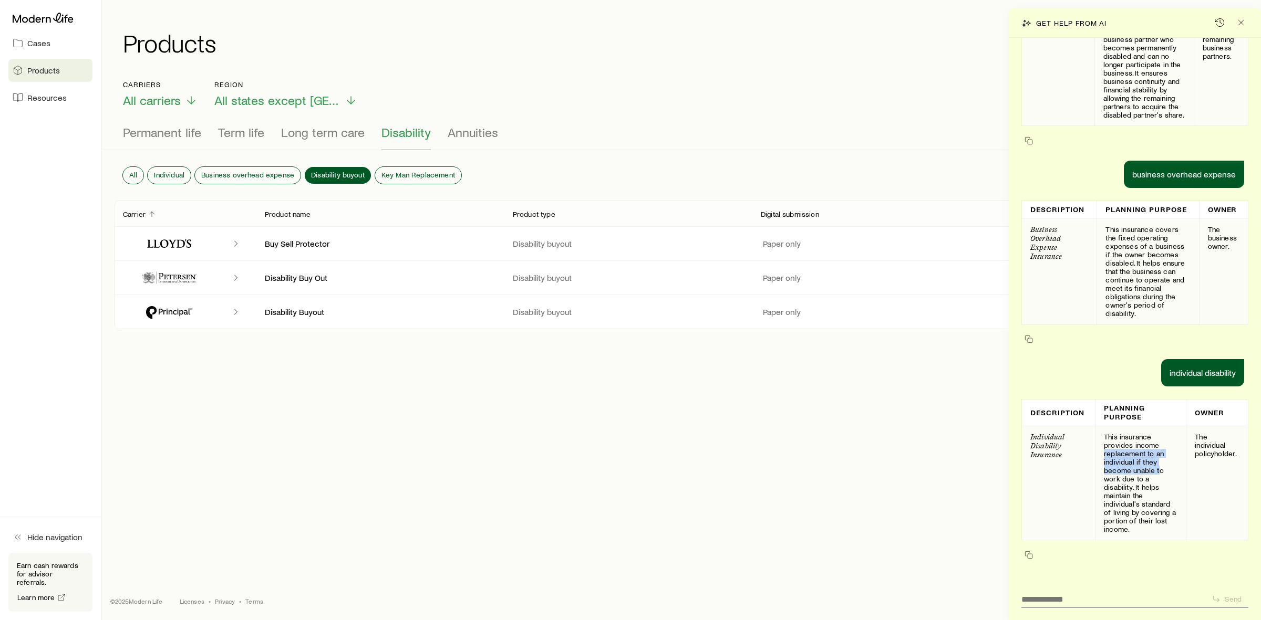
drag, startPoint x: 1103, startPoint y: 454, endPoint x: 1157, endPoint y: 466, distance: 55.3
click at [1157, 466] on p "This insurance provides income replacement to an individual if they become unab…" at bounding box center [1140, 483] width 74 height 101
drag, startPoint x: 1128, startPoint y: 445, endPoint x: 1143, endPoint y: 448, distance: 15.0
click at [1143, 448] on p "This insurance provides income replacement to an individual if they become unab…" at bounding box center [1140, 483] width 74 height 101
click at [1137, 447] on p "This insurance provides income replacement to an individual if they become unab…" at bounding box center [1140, 483] width 74 height 101
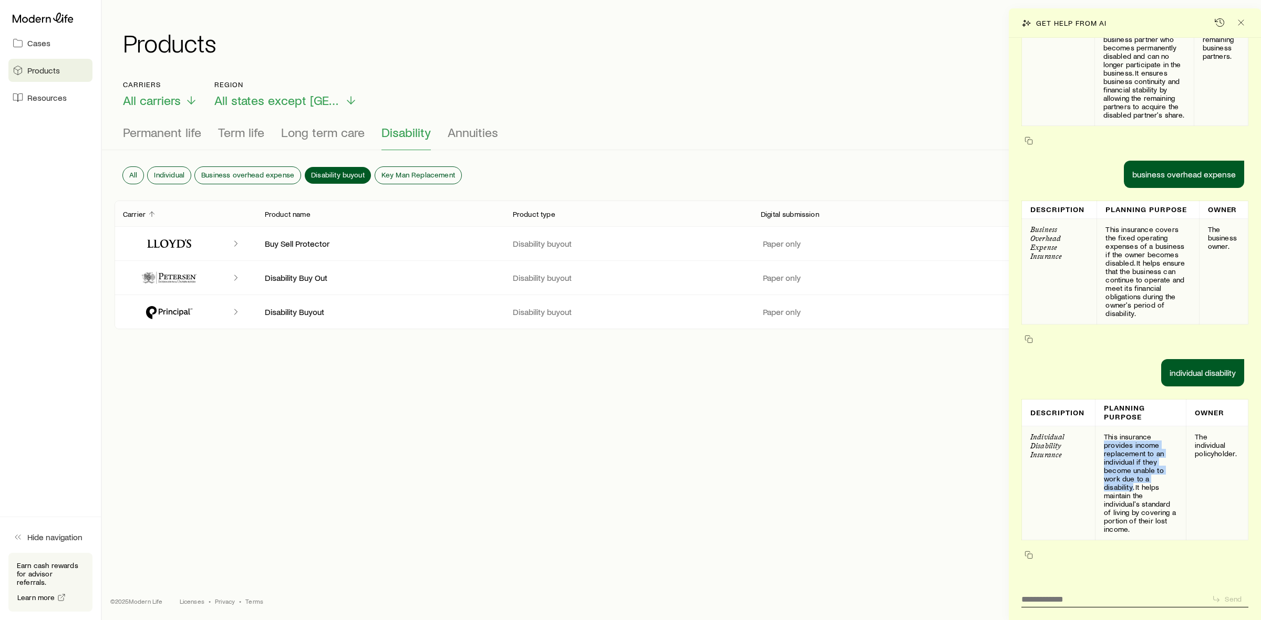
drag, startPoint x: 1101, startPoint y: 445, endPoint x: 1132, endPoint y: 485, distance: 49.8
click at [1132, 485] on td "This insurance provides income replacement to an individual if they become unab…" at bounding box center [1140, 483] width 91 height 114
copy p "provides income replacement to an individual if they become unable to work due …"
click at [1097, 589] on textarea at bounding box center [1112, 596] width 182 height 16
type textarea "**********"
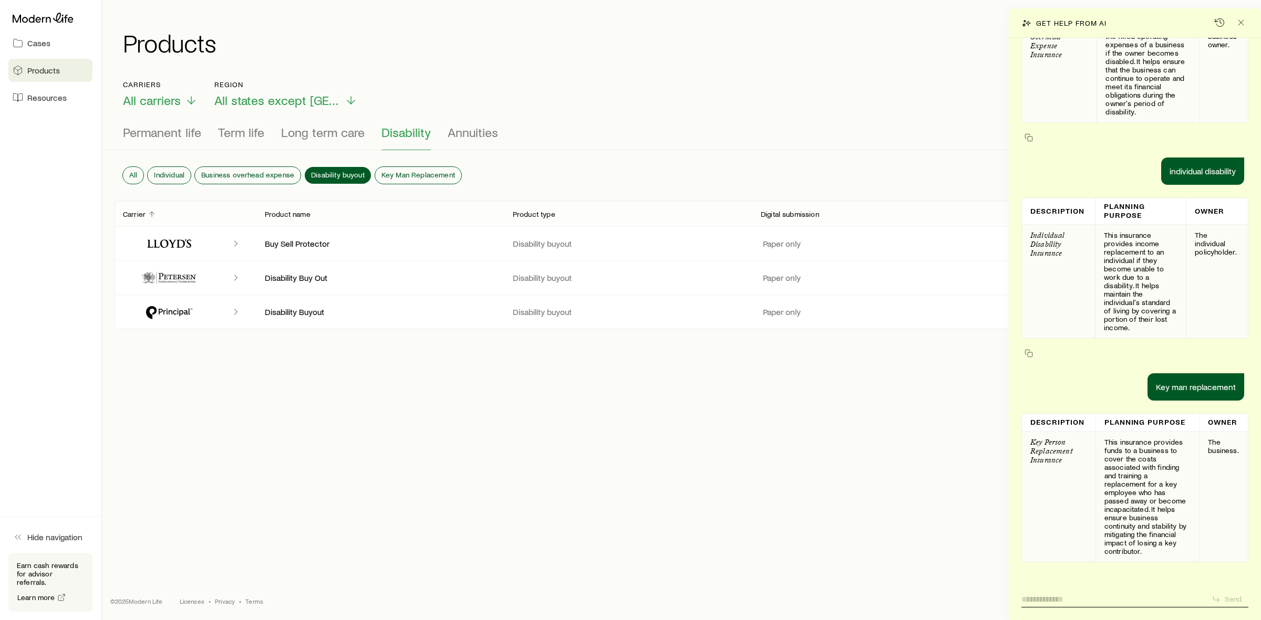
scroll to position [1091, 0]
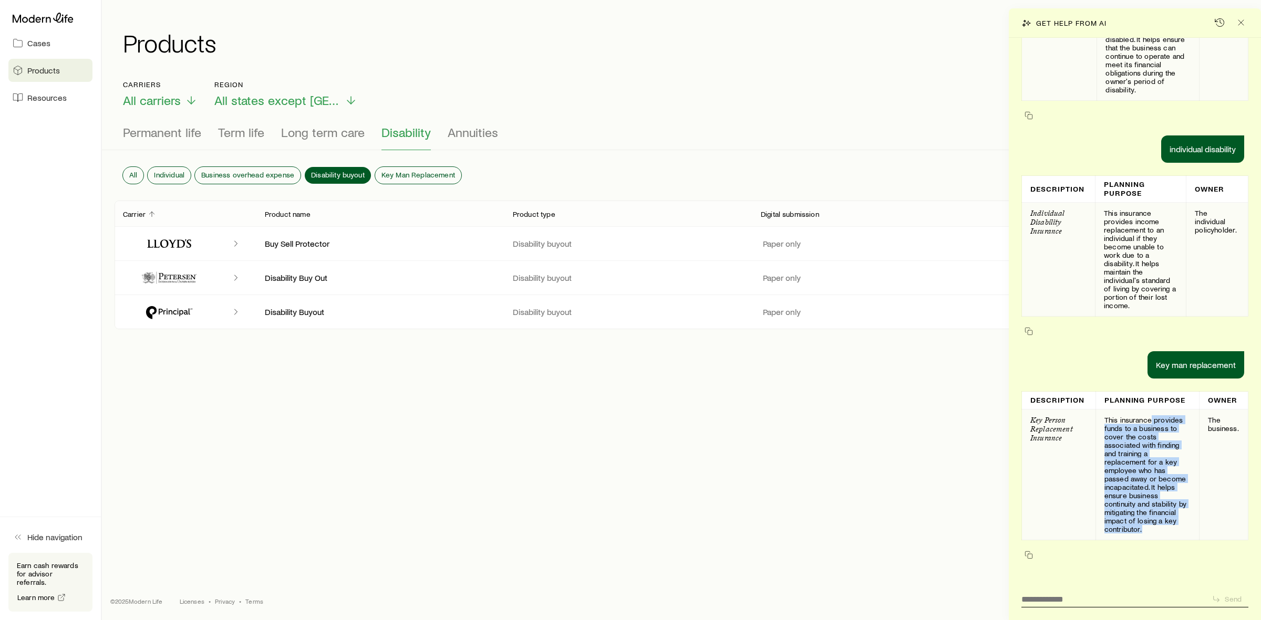
drag, startPoint x: 1150, startPoint y: 419, endPoint x: 1182, endPoint y: 530, distance: 115.7
click at [1182, 530] on td "This insurance provides funds to a business to cover the costs associated with …" at bounding box center [1147, 475] width 104 height 131
copy p "provides funds to a business to cover the costs associated with finding and tra…"
click at [395, 171] on span "Key Man Replacement" at bounding box center [418, 175] width 74 height 8
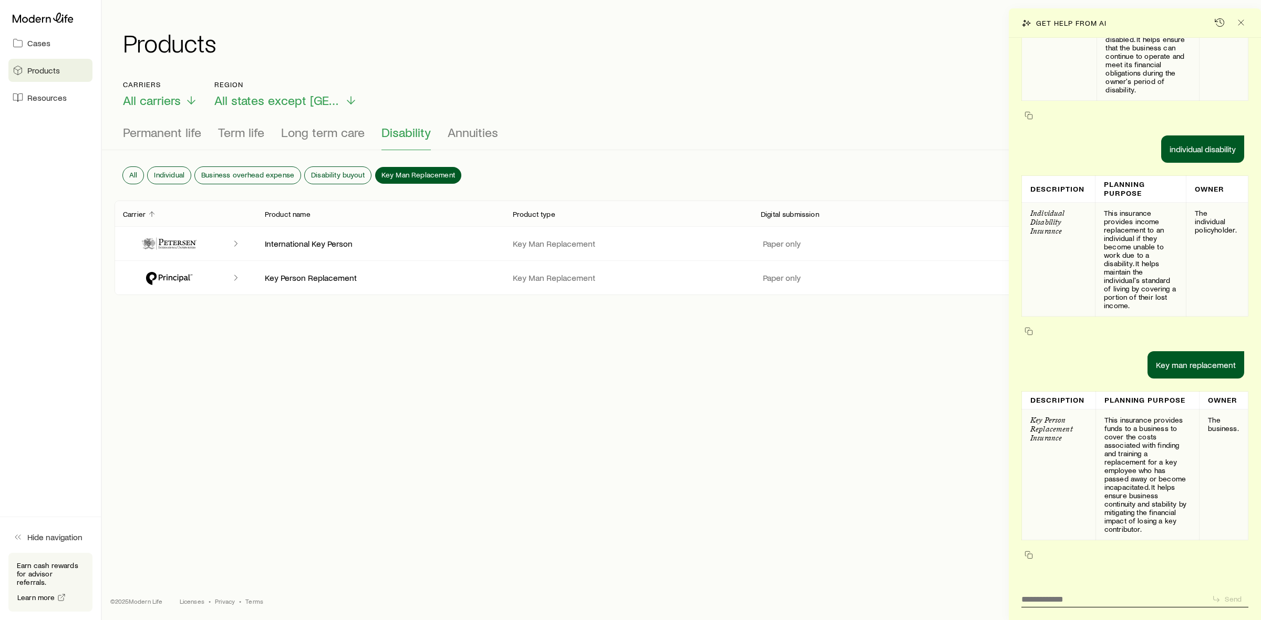
click at [234, 241] on icon "Client cases" at bounding box center [236, 243] width 11 height 11
click at [236, 283] on icon "Client cases" at bounding box center [236, 278] width 11 height 11
